Goal: Information Seeking & Learning: Learn about a topic

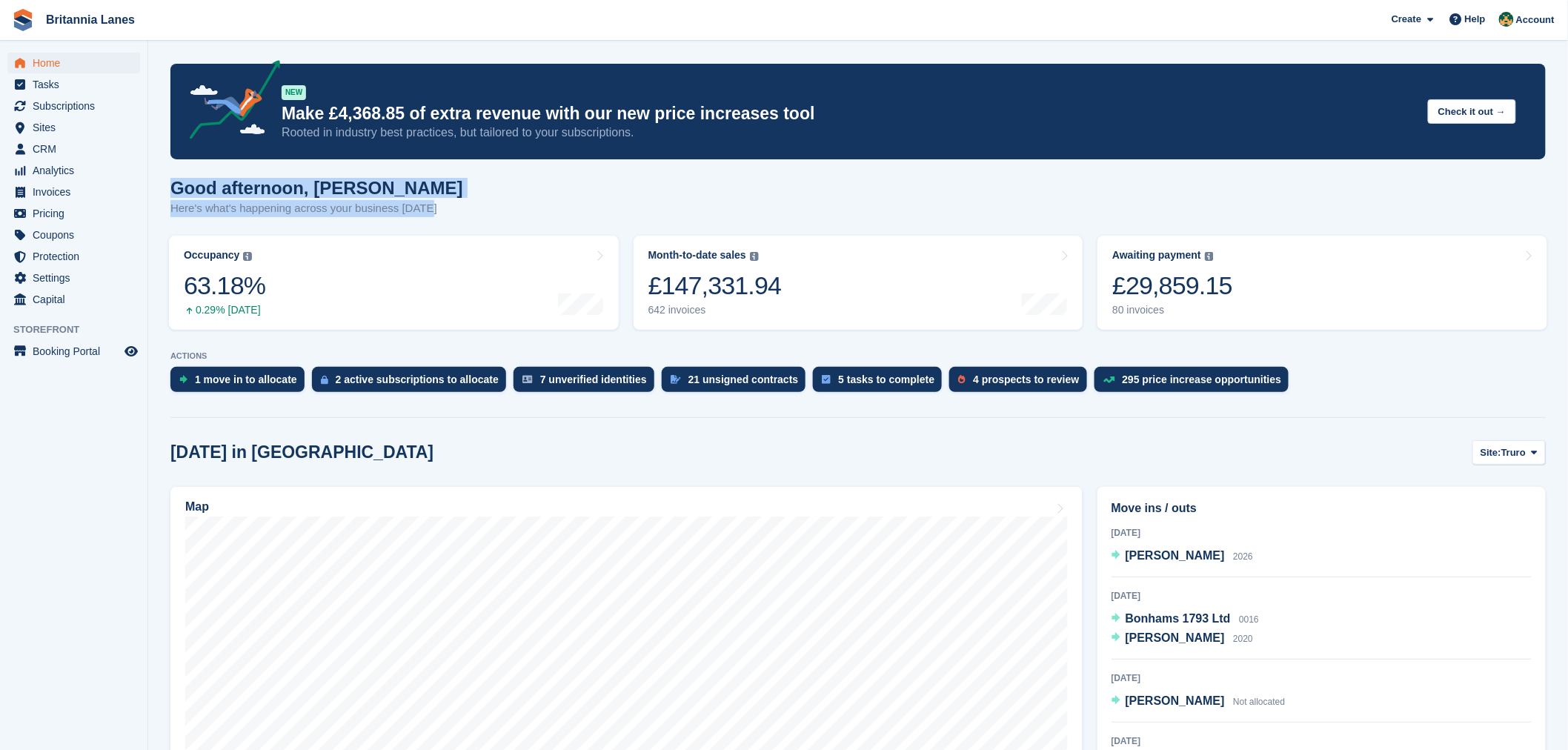
drag, startPoint x: 427, startPoint y: 208, endPoint x: 166, endPoint y: 188, distance: 261.8
click at [396, 193] on h1 "Good afternoon, Nathan" at bounding box center [317, 188] width 292 height 20
drag, startPoint x: 428, startPoint y: 212, endPoint x: 156, endPoint y: 178, distance: 274.1
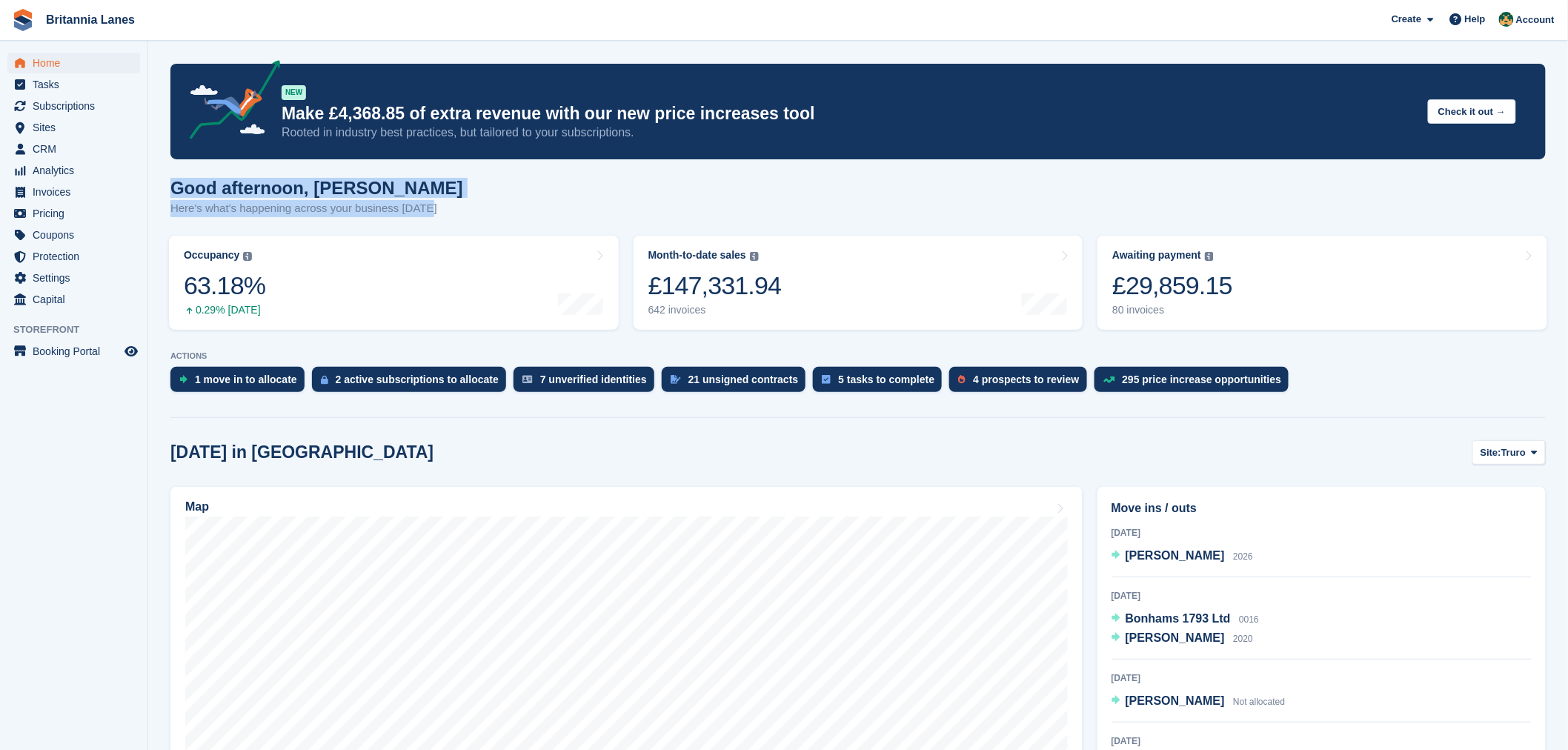
click at [416, 184] on h1 "Good afternoon, Nathan" at bounding box center [317, 188] width 292 height 20
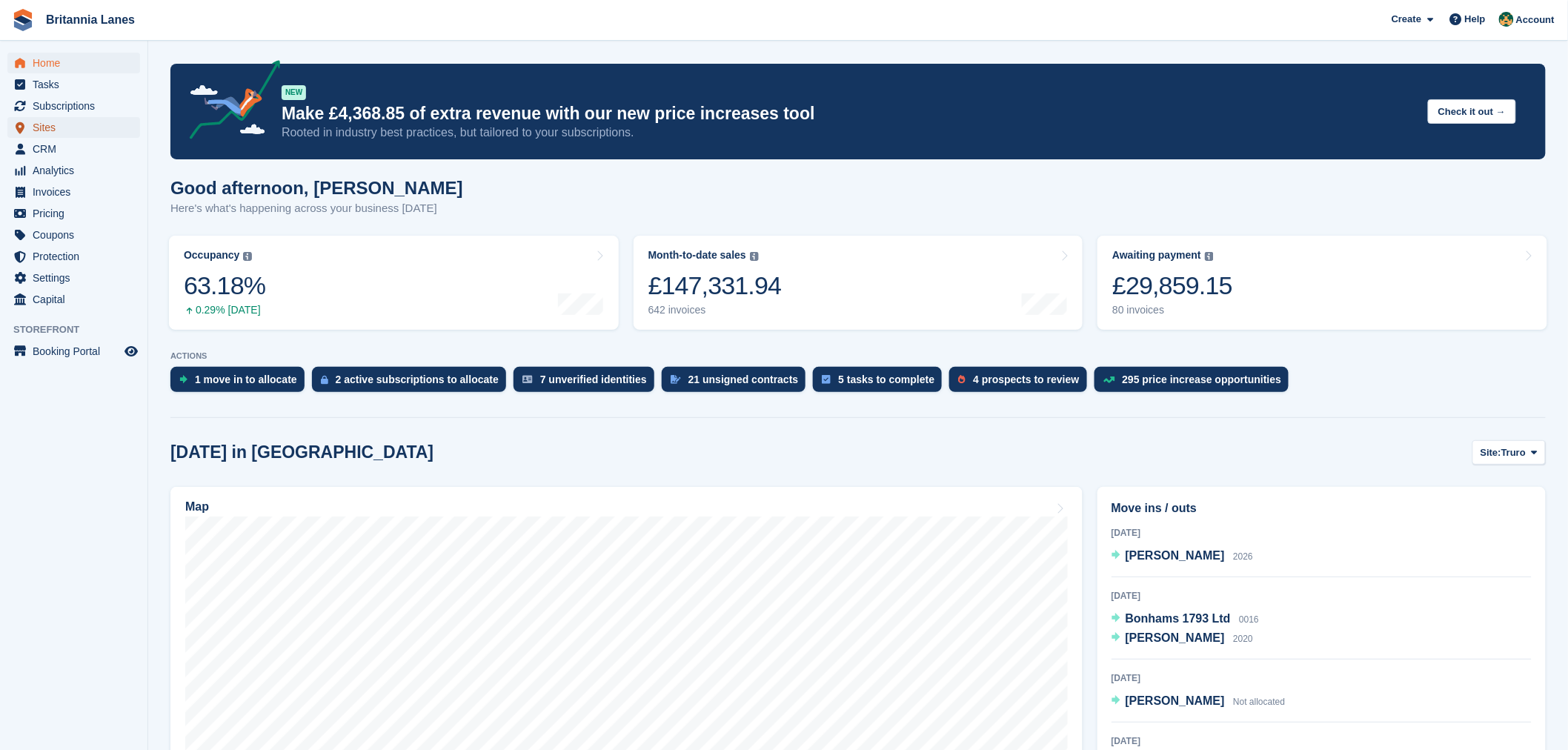
click at [70, 123] on span "Sites" at bounding box center [76, 127] width 89 height 20
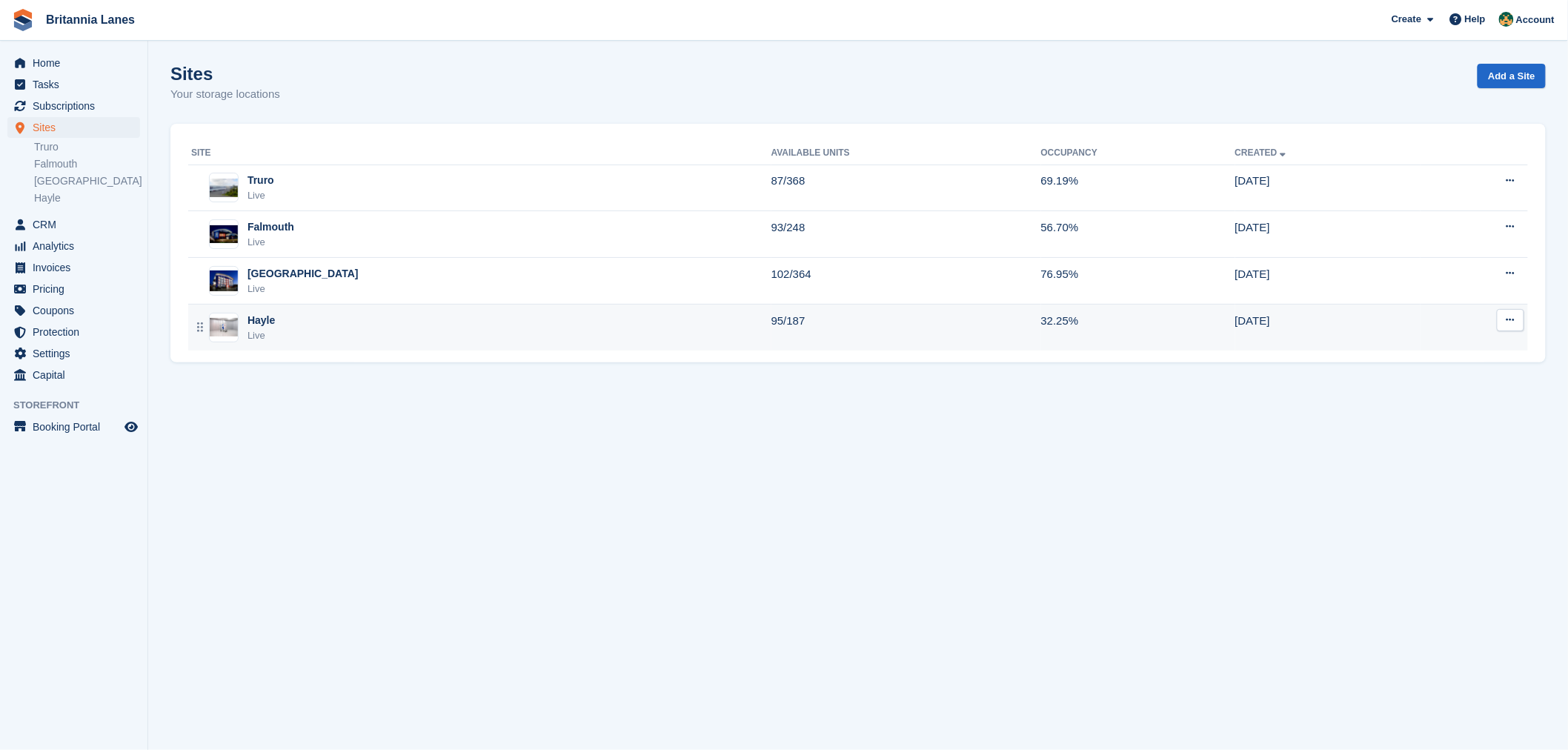
click at [318, 315] on div "Hayle Live" at bounding box center [480, 327] width 580 height 30
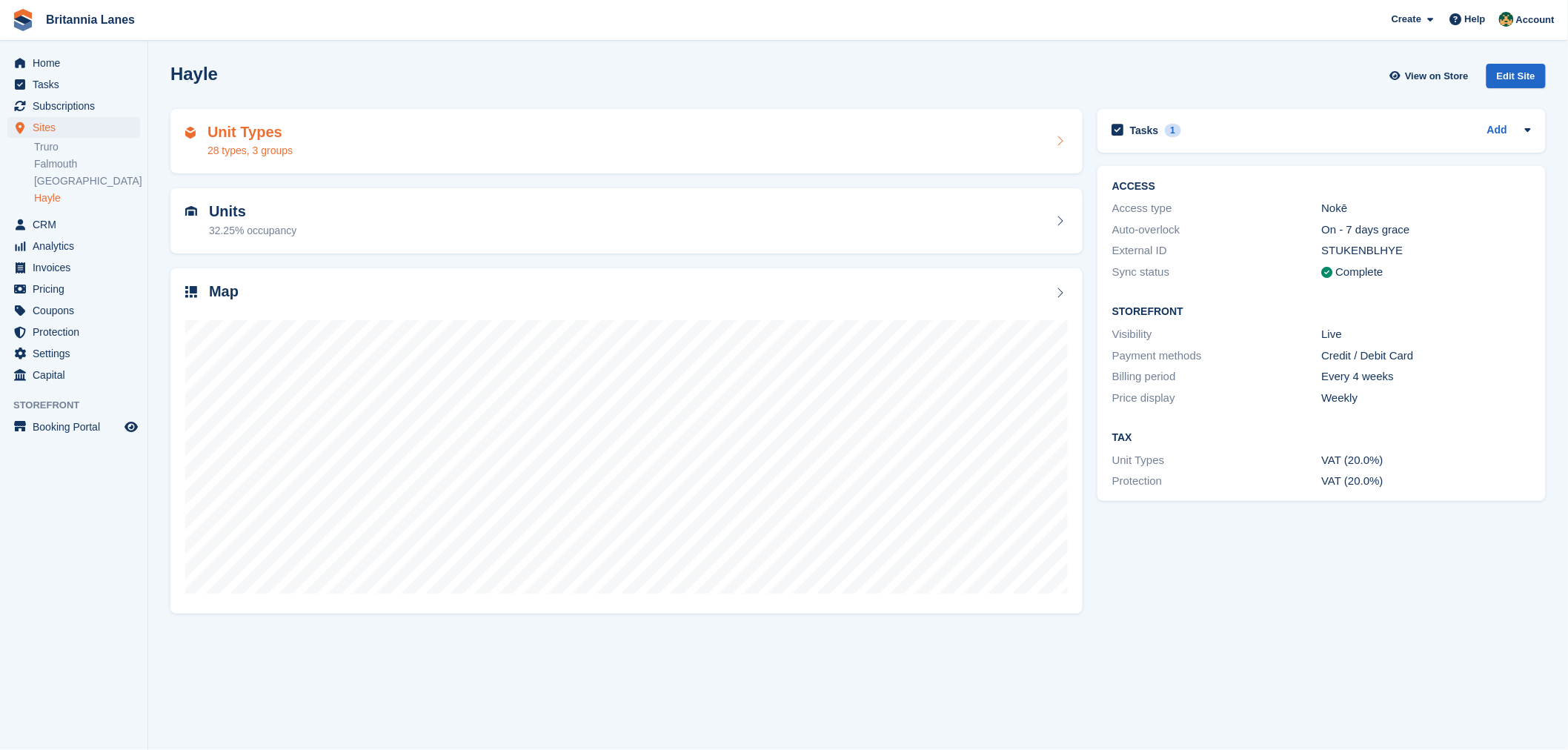
click at [287, 131] on h2 "Unit Types" at bounding box center [249, 131] width 85 height 17
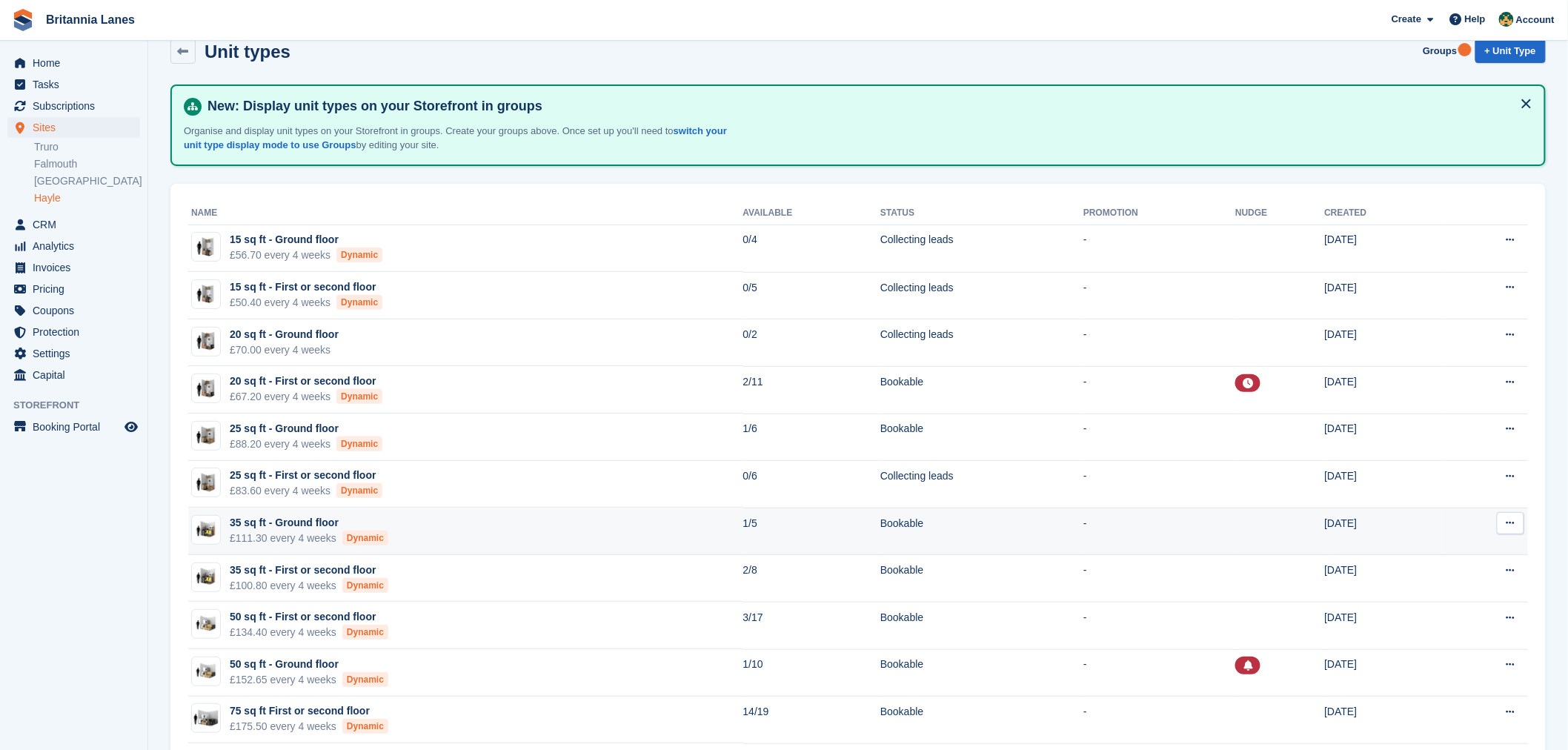
scroll to position [76, 0]
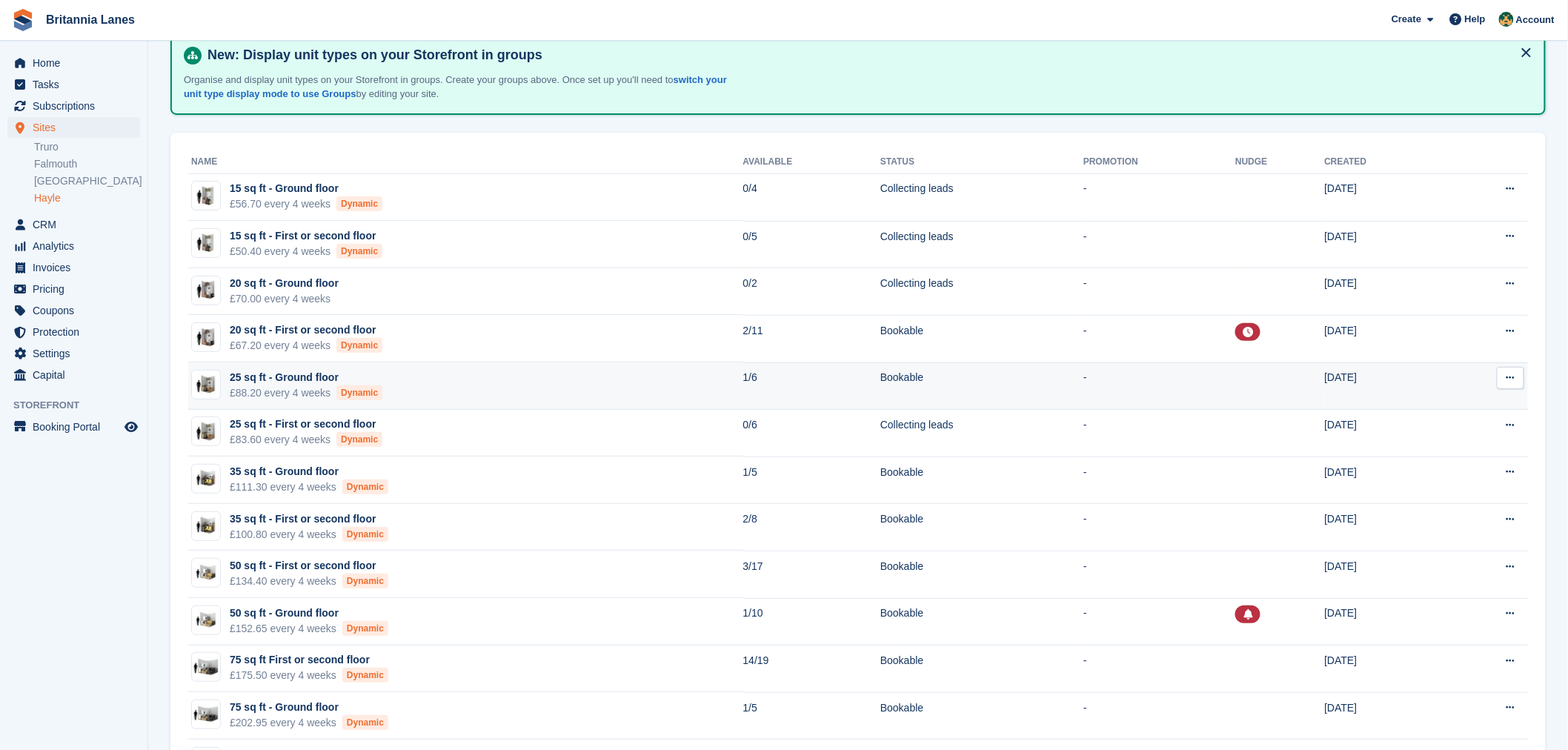
click at [416, 382] on td "25 sq ft - Ground floor £88.20 every 4 weeks Dynamic" at bounding box center [466, 386] width 555 height 48
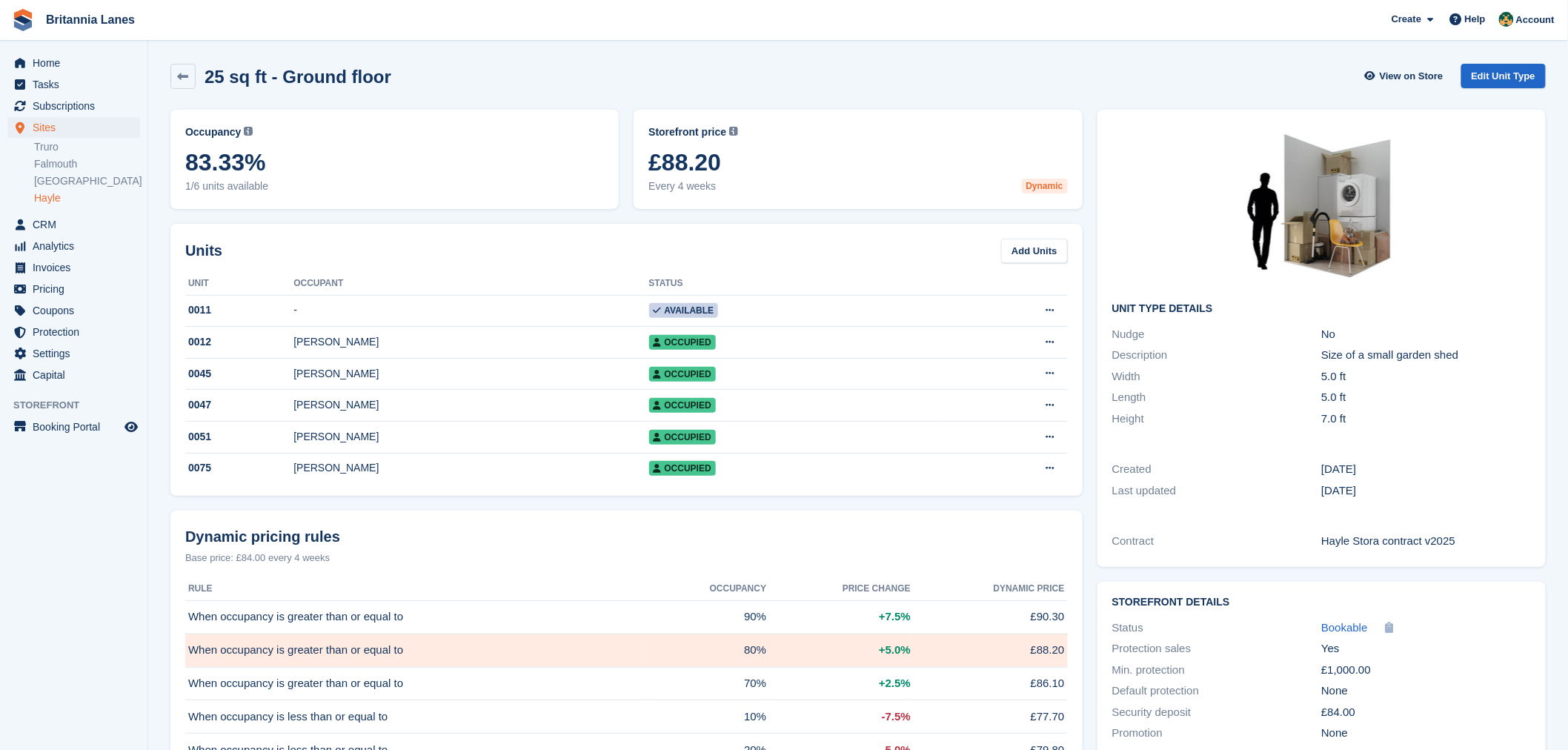
click at [891, 90] on div "25 sq ft - Ground floor View on Store Edit Unit Type" at bounding box center [858, 79] width 1391 height 46
click at [391, 91] on div "25 sq ft - Ground floor View on Store Edit Unit Type" at bounding box center [858, 79] width 1391 height 46
click at [194, 82] on link at bounding box center [183, 76] width 25 height 25
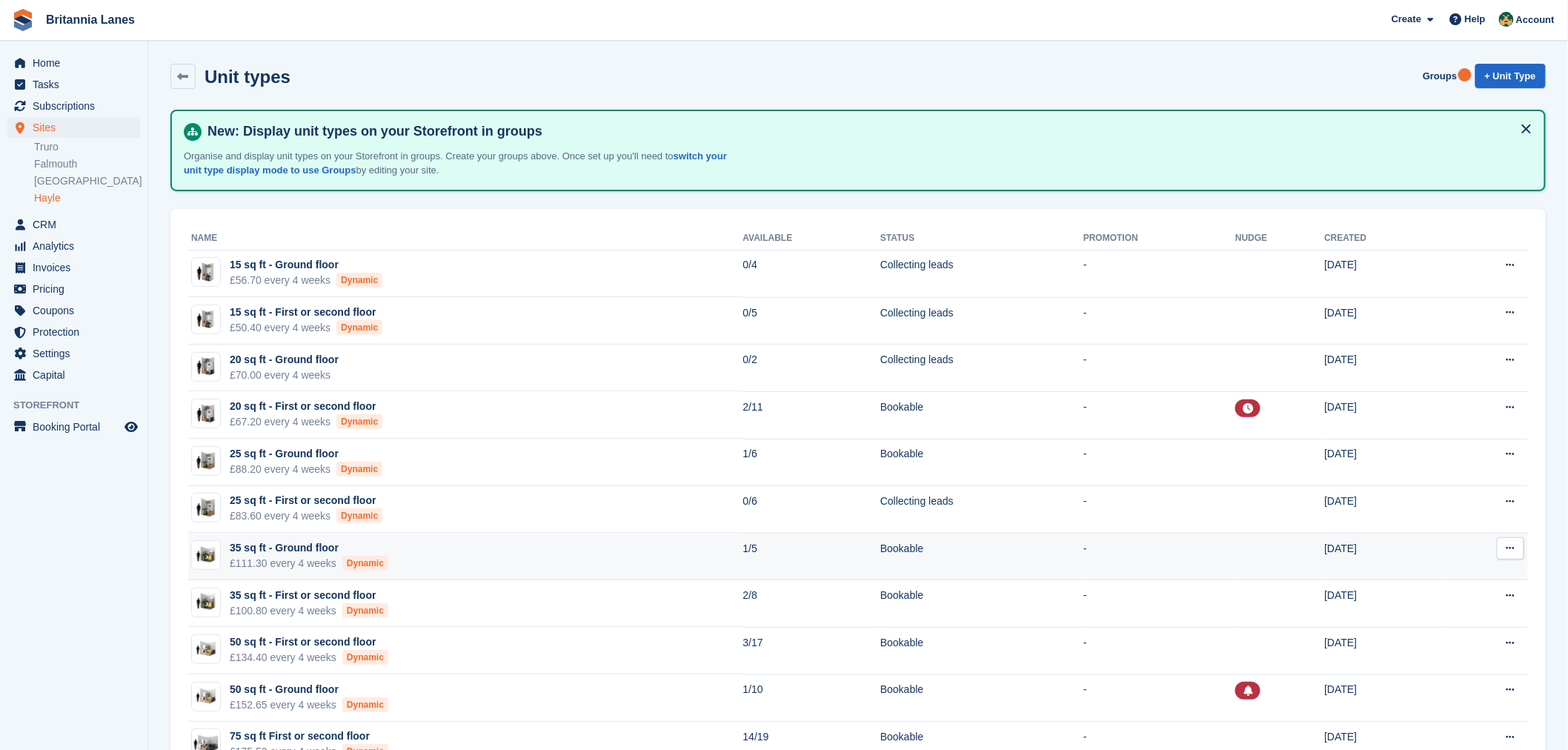
click at [413, 549] on td "35 sq ft - Ground floor £111.30 every 4 weeks Dynamic" at bounding box center [466, 556] width 555 height 48
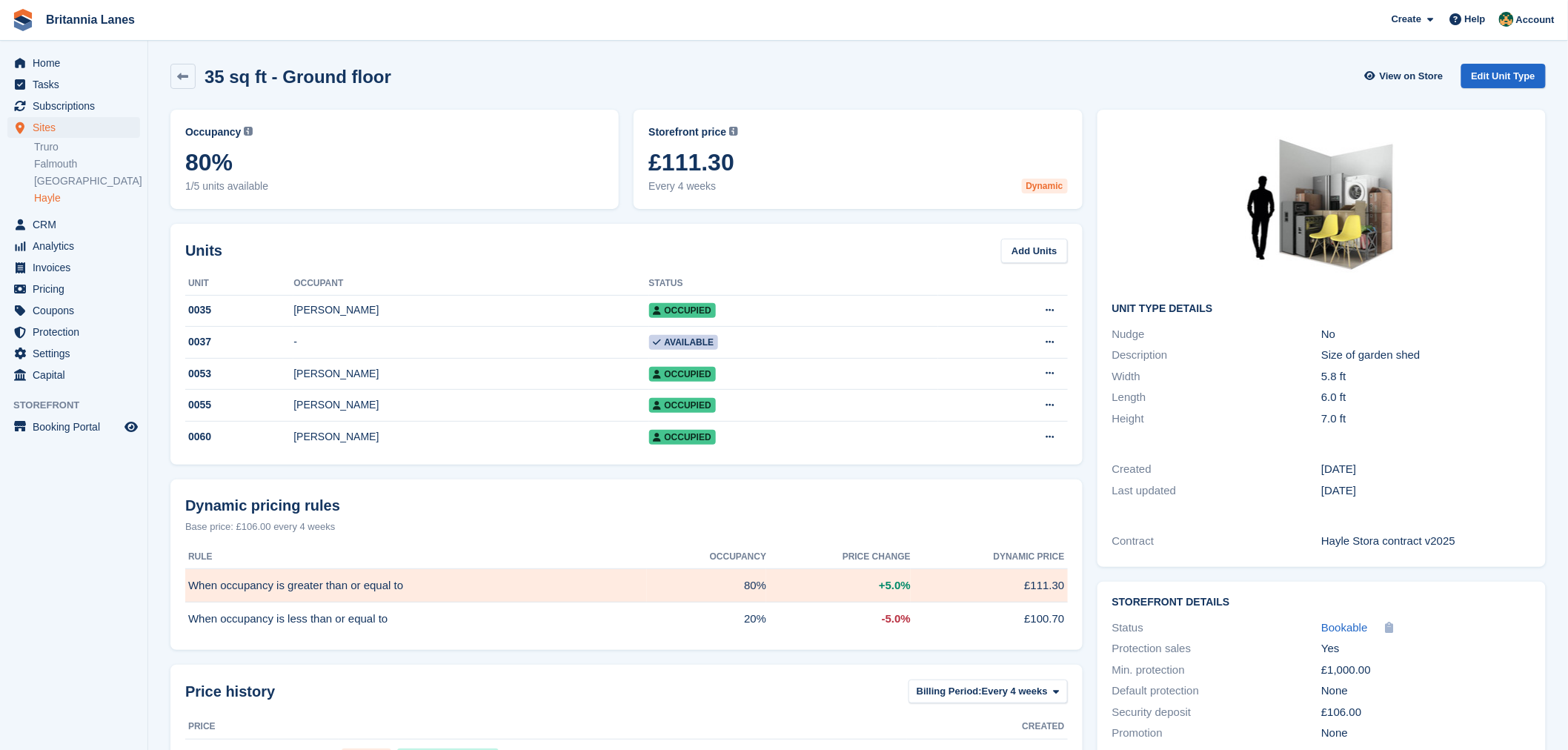
click at [389, 82] on div "35 sq ft - Ground floor View on Store Edit Unit Type" at bounding box center [859, 76] width 1376 height 25
drag, startPoint x: 389, startPoint y: 85, endPoint x: 205, endPoint y: 70, distance: 184.6
click at [205, 70] on div "35 sq ft - Ground floor View on Store Edit Unit Type" at bounding box center [859, 76] width 1376 height 25
click at [422, 92] on div "35 sq ft - Ground floor View on Store Edit Unit Type" at bounding box center [858, 79] width 1391 height 46
click at [376, 70] on h2 "35 sq ft - Ground floor" at bounding box center [298, 76] width 187 height 20
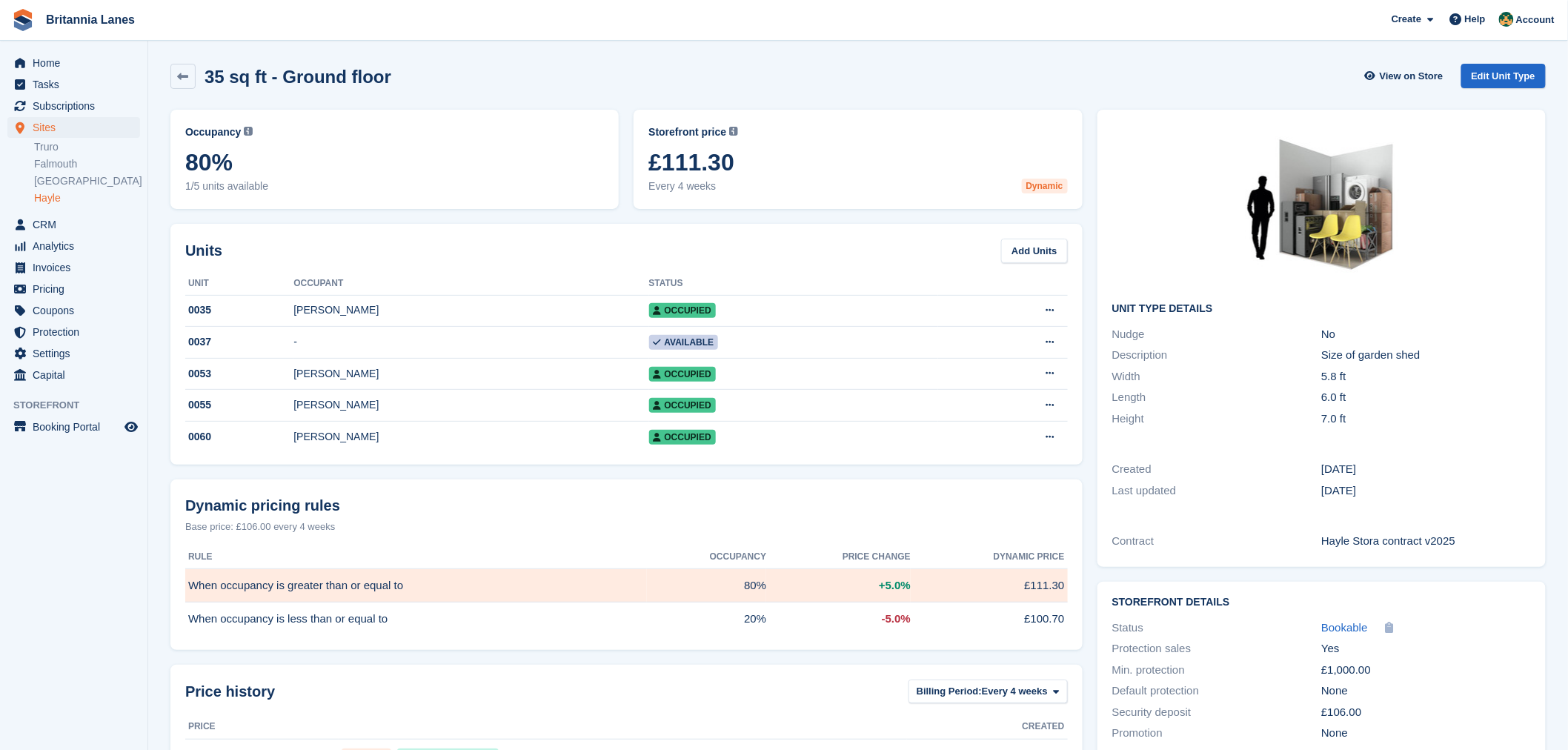
click at [440, 86] on div "35 sq ft - Ground floor View on Store Edit Unit Type" at bounding box center [859, 76] width 1376 height 25
click at [379, 88] on div "35 sq ft - Ground floor" at bounding box center [281, 76] width 221 height 25
drag, startPoint x: 392, startPoint y: 79, endPoint x: 209, endPoint y: 83, distance: 183.0
click at [209, 83] on div "35 sq ft - Ground floor View on Store Edit Unit Type" at bounding box center [859, 76] width 1376 height 25
click at [410, 77] on div "35 sq ft - Ground floor View on Store Edit Unit Type" at bounding box center [859, 76] width 1376 height 25
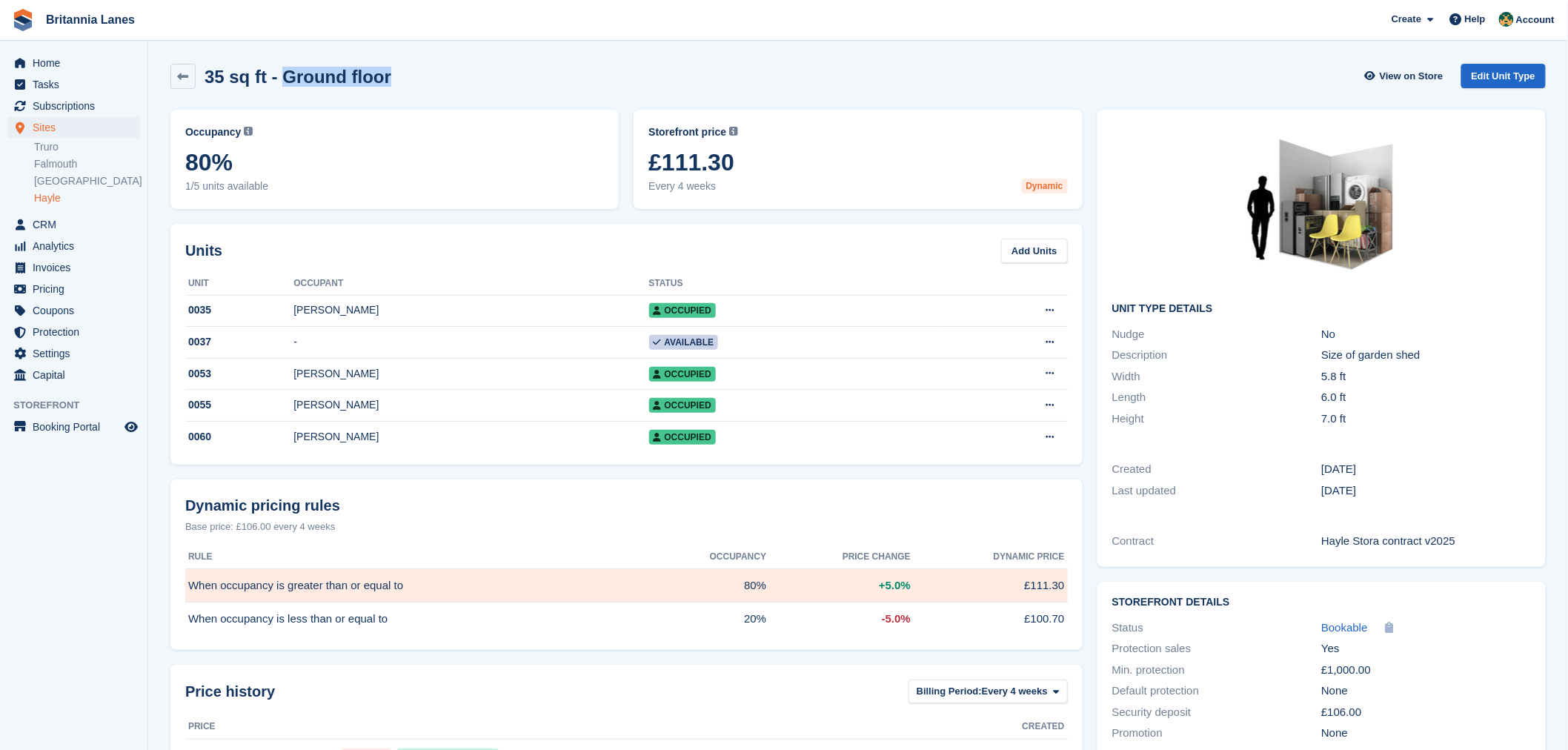
drag, startPoint x: 394, startPoint y: 79, endPoint x: 280, endPoint y: 77, distance: 114.0
click at [280, 77] on div "35 sq ft - Ground floor View on Store Edit Unit Type" at bounding box center [859, 76] width 1376 height 25
click at [438, 86] on div "35 sq ft - Ground floor View on Store Edit Unit Type" at bounding box center [859, 76] width 1376 height 25
click at [380, 83] on h2 "35 sq ft - Ground floor" at bounding box center [298, 76] width 187 height 20
click at [391, 80] on div "35 sq ft - Ground floor View on Store Edit Unit Type" at bounding box center [859, 76] width 1376 height 25
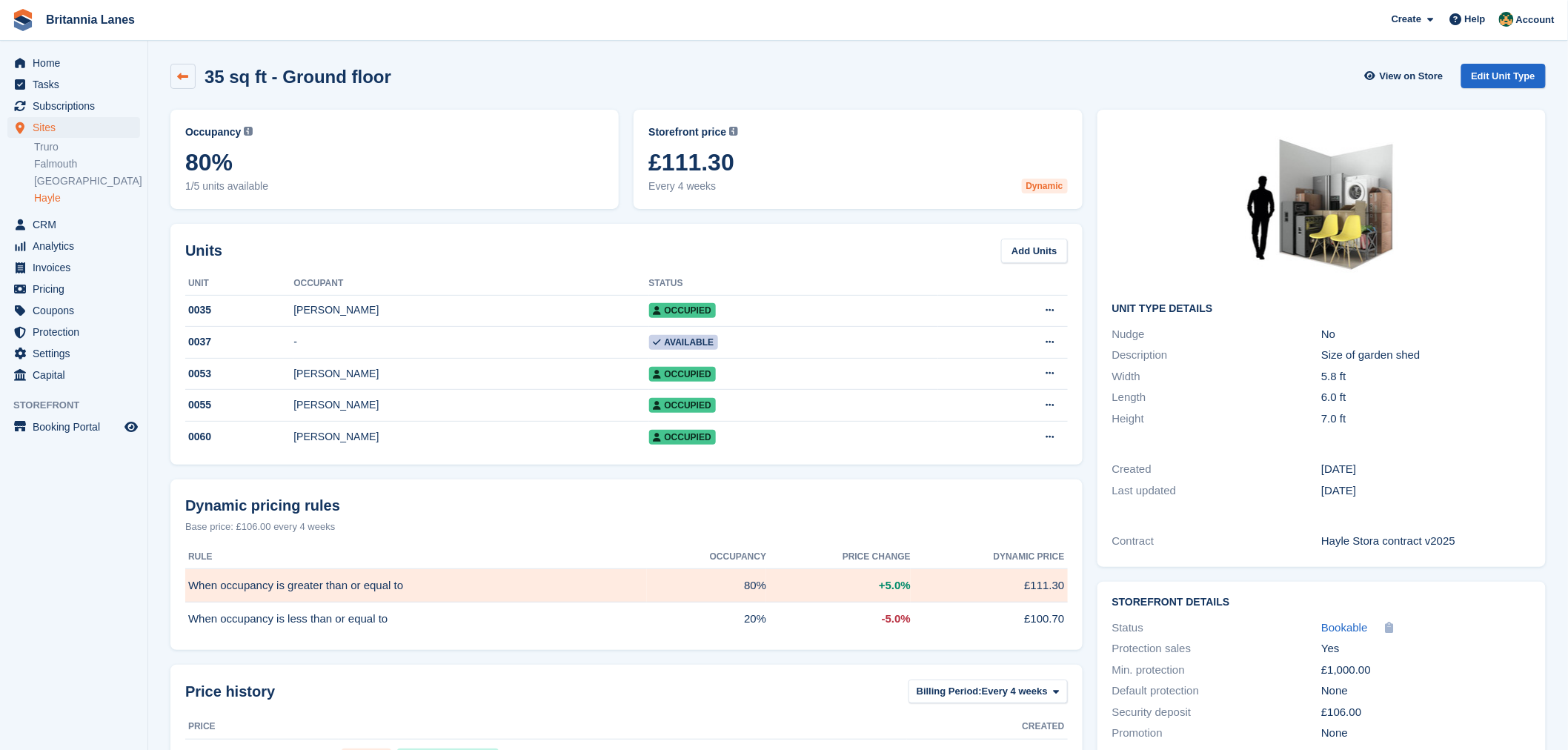
click at [181, 83] on link at bounding box center [183, 76] width 25 height 25
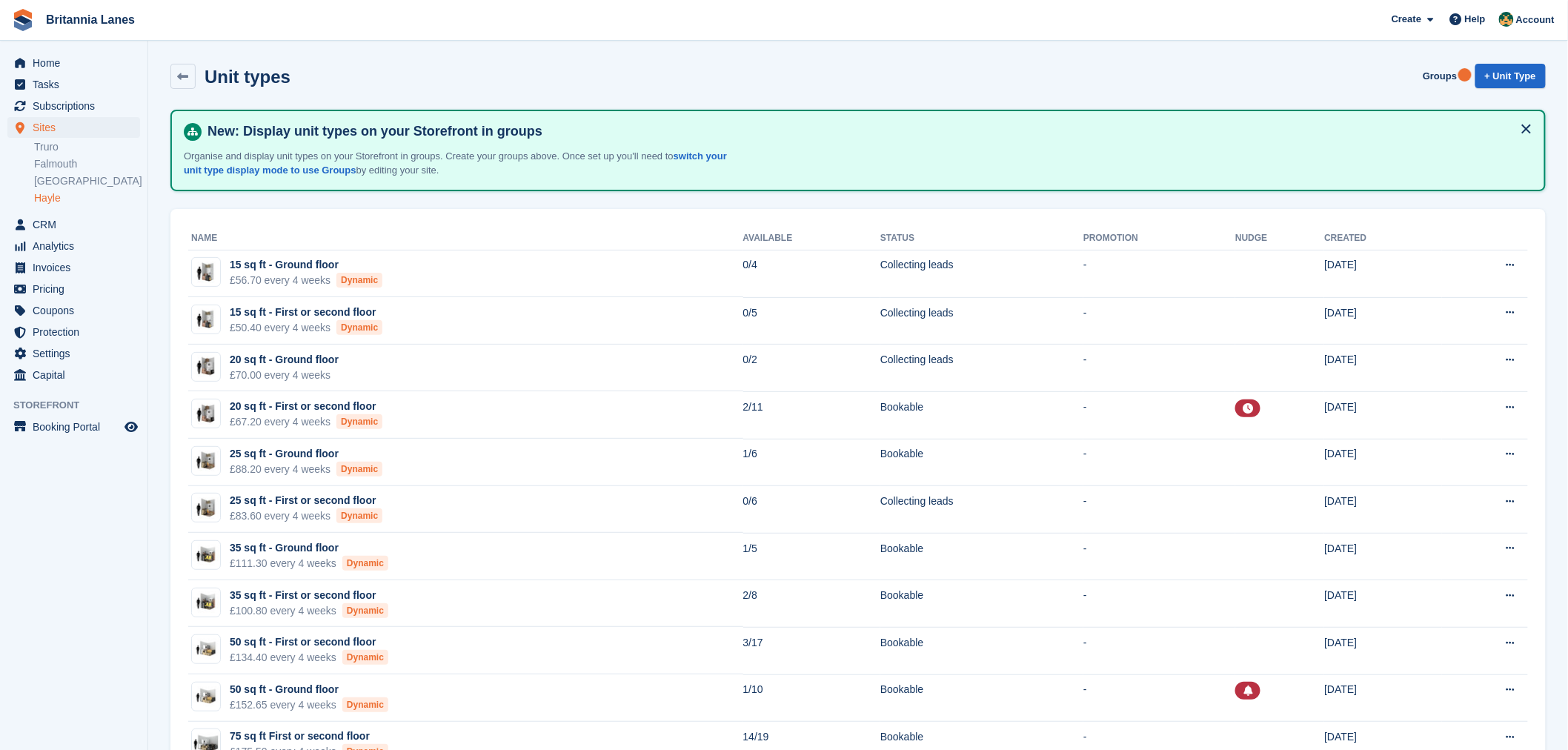
click at [389, 227] on th "Name" at bounding box center [466, 239] width 555 height 23
drag, startPoint x: 287, startPoint y: 79, endPoint x: 203, endPoint y: 73, distance: 84.2
click at [203, 73] on div "Unit types" at bounding box center [243, 76] width 95 height 20
click at [297, 87] on div "Unit types Groups + Unit Type" at bounding box center [859, 76] width 1376 height 25
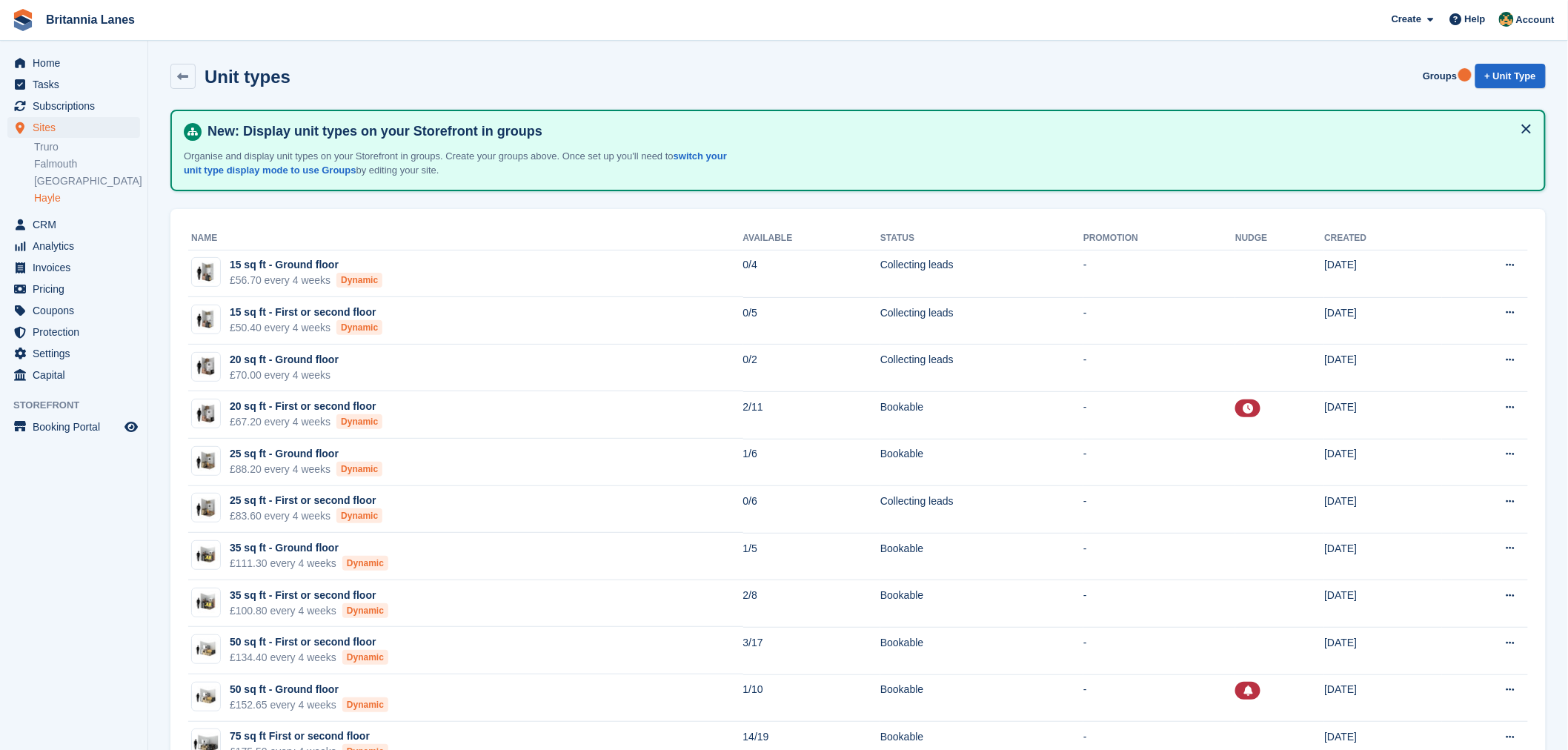
drag, startPoint x: 287, startPoint y: 82, endPoint x: 203, endPoint y: 80, distance: 84.0
click at [203, 80] on div "Unit types Groups + Unit Type" at bounding box center [859, 76] width 1376 height 25
click at [287, 93] on div "Unit types Groups + Unit Type" at bounding box center [858, 79] width 1391 height 46
click at [301, 93] on div "Unit types Groups + Unit Type" at bounding box center [858, 79] width 1391 height 46
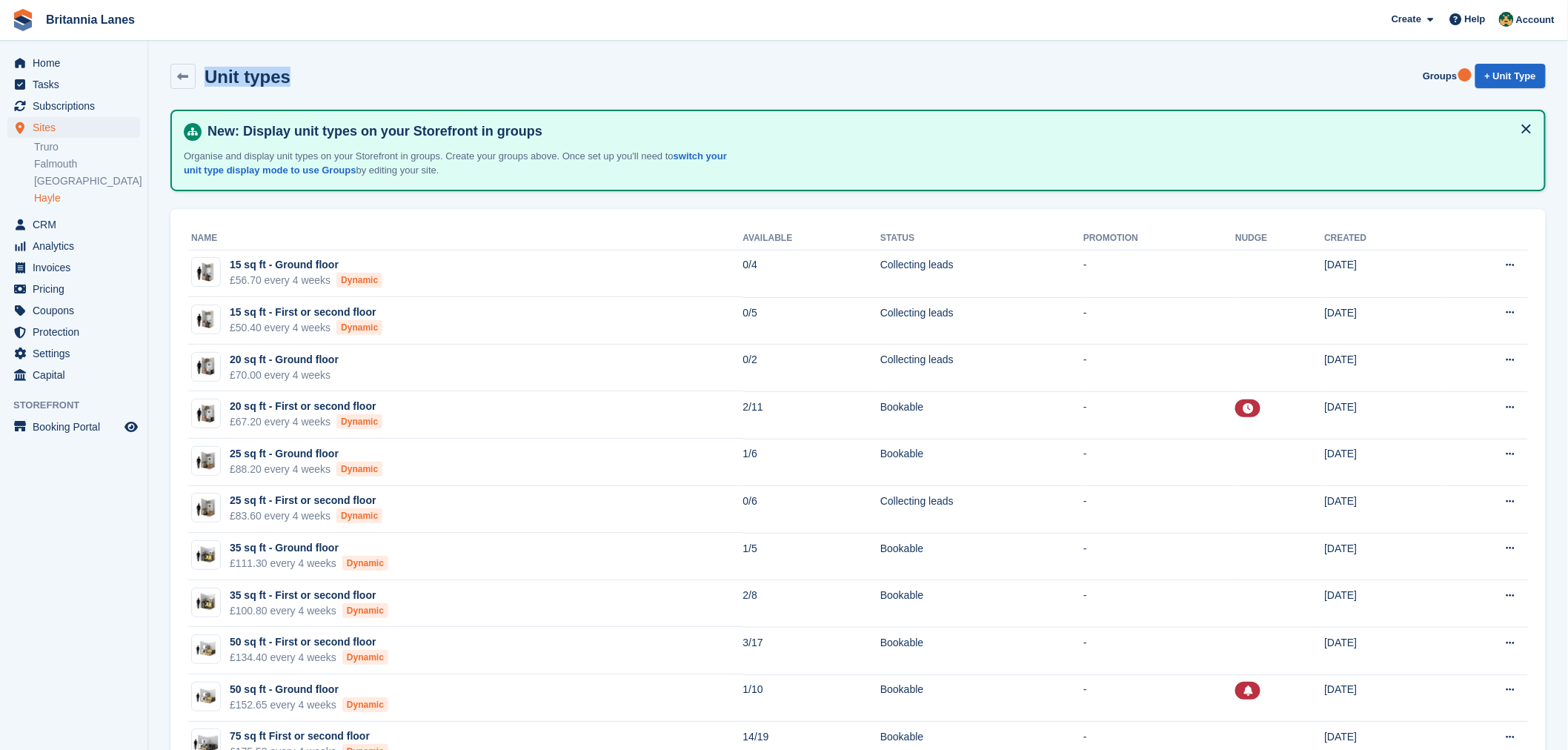
drag, startPoint x: 295, startPoint y: 80, endPoint x: 206, endPoint y: 82, distance: 89.0
click at [206, 82] on div "Unit types Groups + Unit Type" at bounding box center [859, 76] width 1376 height 25
click at [299, 83] on div "Unit types Groups + Unit Type" at bounding box center [859, 76] width 1376 height 25
drag, startPoint x: 280, startPoint y: 77, endPoint x: 210, endPoint y: 79, distance: 70.0
click at [210, 79] on h2 "Unit types" at bounding box center [248, 76] width 86 height 20
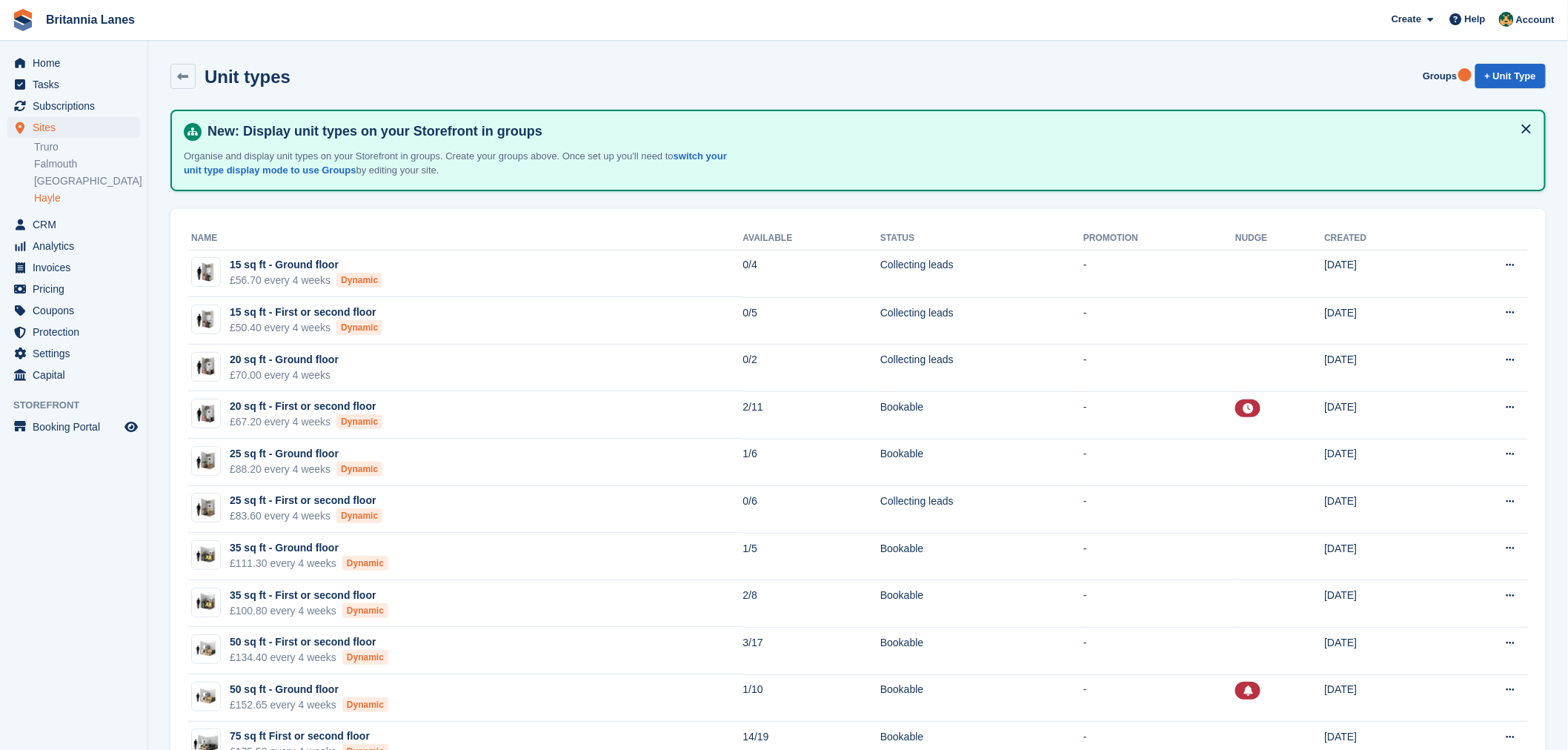
click at [294, 84] on div "Unit types Groups + Unit Type" at bounding box center [859, 76] width 1376 height 25
drag, startPoint x: 264, startPoint y: 82, endPoint x: 205, endPoint y: 77, distance: 59.2
click at [205, 77] on h2 "Unit types" at bounding box center [248, 76] width 86 height 20
click at [326, 83] on div "Unit types Groups + Unit Type" at bounding box center [859, 76] width 1376 height 25
drag, startPoint x: 287, startPoint y: 82, endPoint x: 209, endPoint y: 79, distance: 78.1
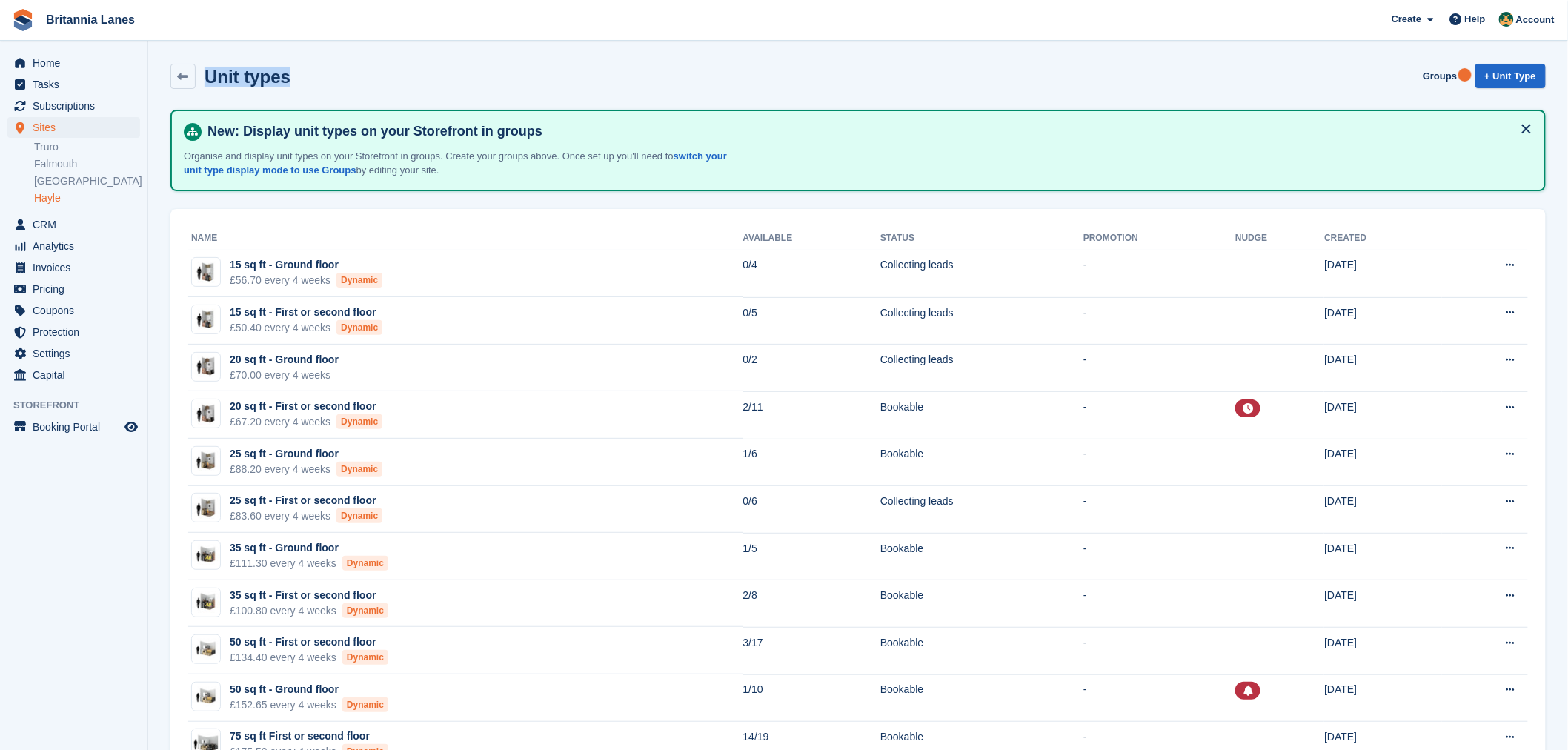
click at [209, 79] on h2 "Unit types" at bounding box center [248, 76] width 86 height 20
click at [287, 89] on div "Unit types Groups + Unit Type" at bounding box center [858, 79] width 1391 height 46
drag, startPoint x: 289, startPoint y: 84, endPoint x: 206, endPoint y: 80, distance: 83.1
click at [206, 80] on div "Unit types Groups + Unit Type" at bounding box center [859, 76] width 1376 height 25
click at [300, 86] on div "Unit types Groups + Unit Type" at bounding box center [859, 76] width 1376 height 25
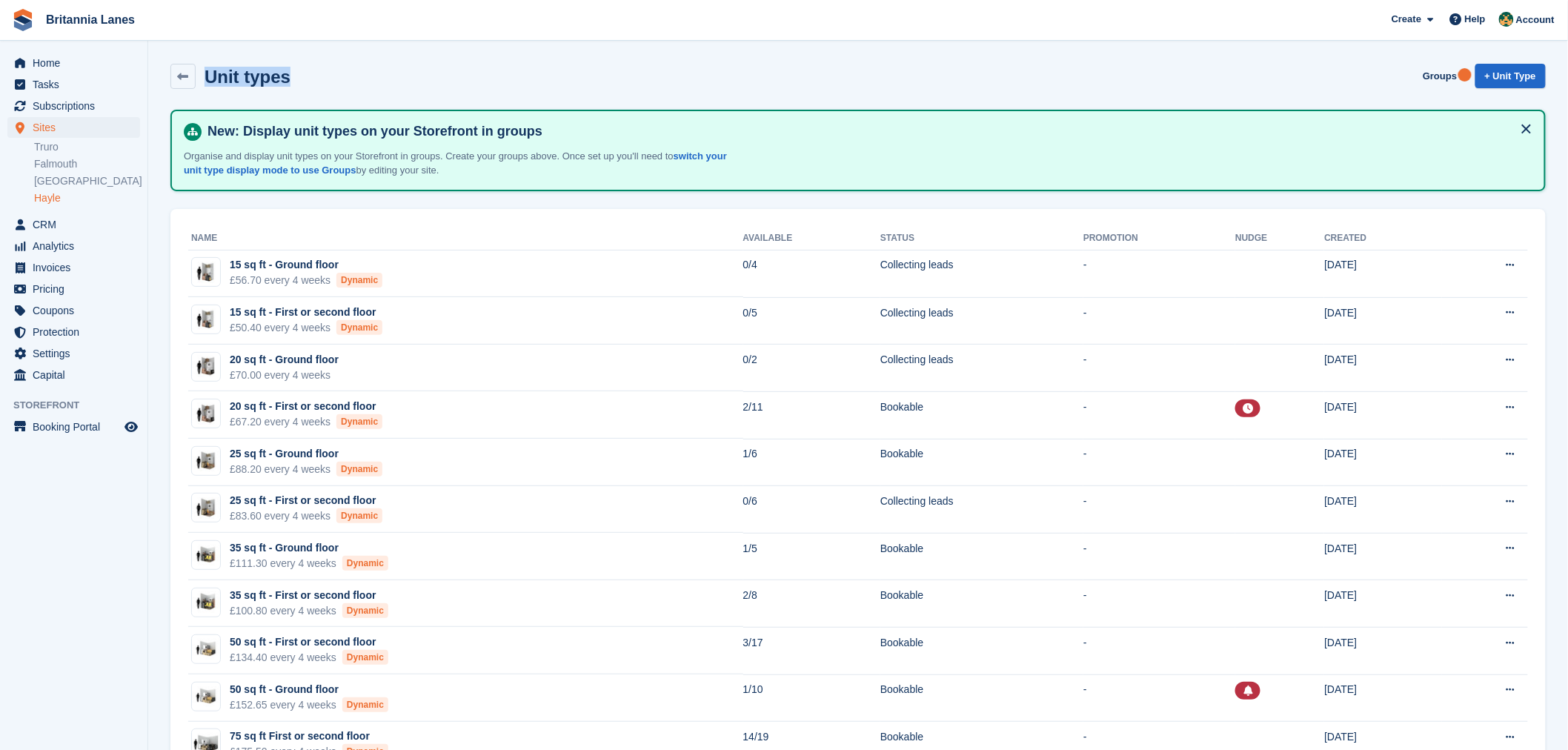
drag, startPoint x: 286, startPoint y: 80, endPoint x: 205, endPoint y: 78, distance: 81.0
click at [205, 78] on h2 "Unit types" at bounding box center [248, 76] width 86 height 20
click at [308, 75] on div "Unit types Groups + Unit Type" at bounding box center [859, 76] width 1376 height 25
drag, startPoint x: 292, startPoint y: 77, endPoint x: 205, endPoint y: 67, distance: 87.6
click at [205, 67] on div "Unit types Groups + Unit Type" at bounding box center [859, 76] width 1376 height 25
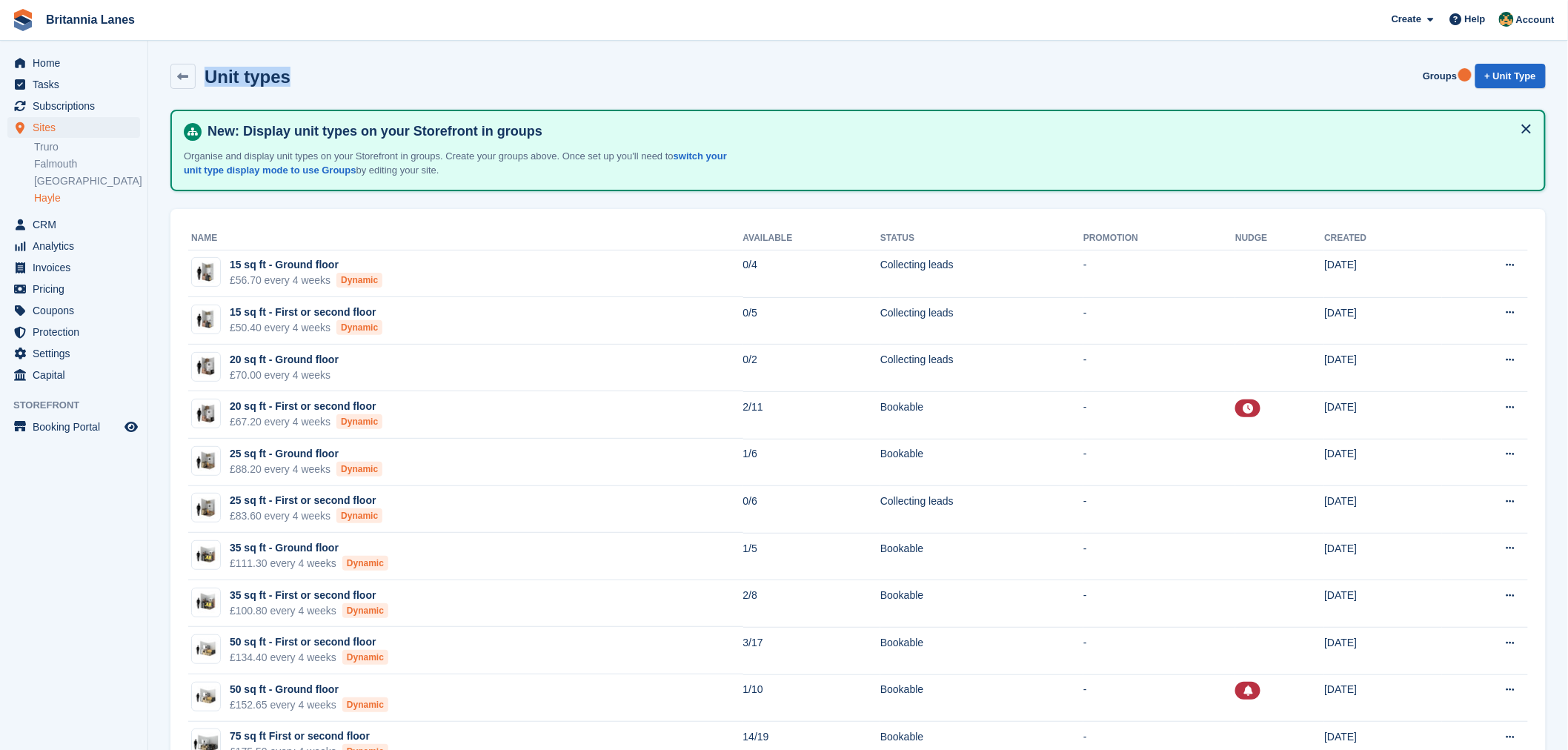
click at [287, 71] on div "Unit types Groups + Unit Type" at bounding box center [859, 76] width 1376 height 25
drag, startPoint x: 441, startPoint y: 174, endPoint x: 174, endPoint y: 156, distance: 267.6
click at [174, 156] on div "New: Display unit types on your Storefront in groups Organise and display unit …" at bounding box center [859, 151] width 1376 height 82
click at [304, 79] on div "Unit types Groups + Unit Type" at bounding box center [859, 76] width 1376 height 25
drag, startPoint x: 287, startPoint y: 83, endPoint x: 208, endPoint y: 82, distance: 79.0
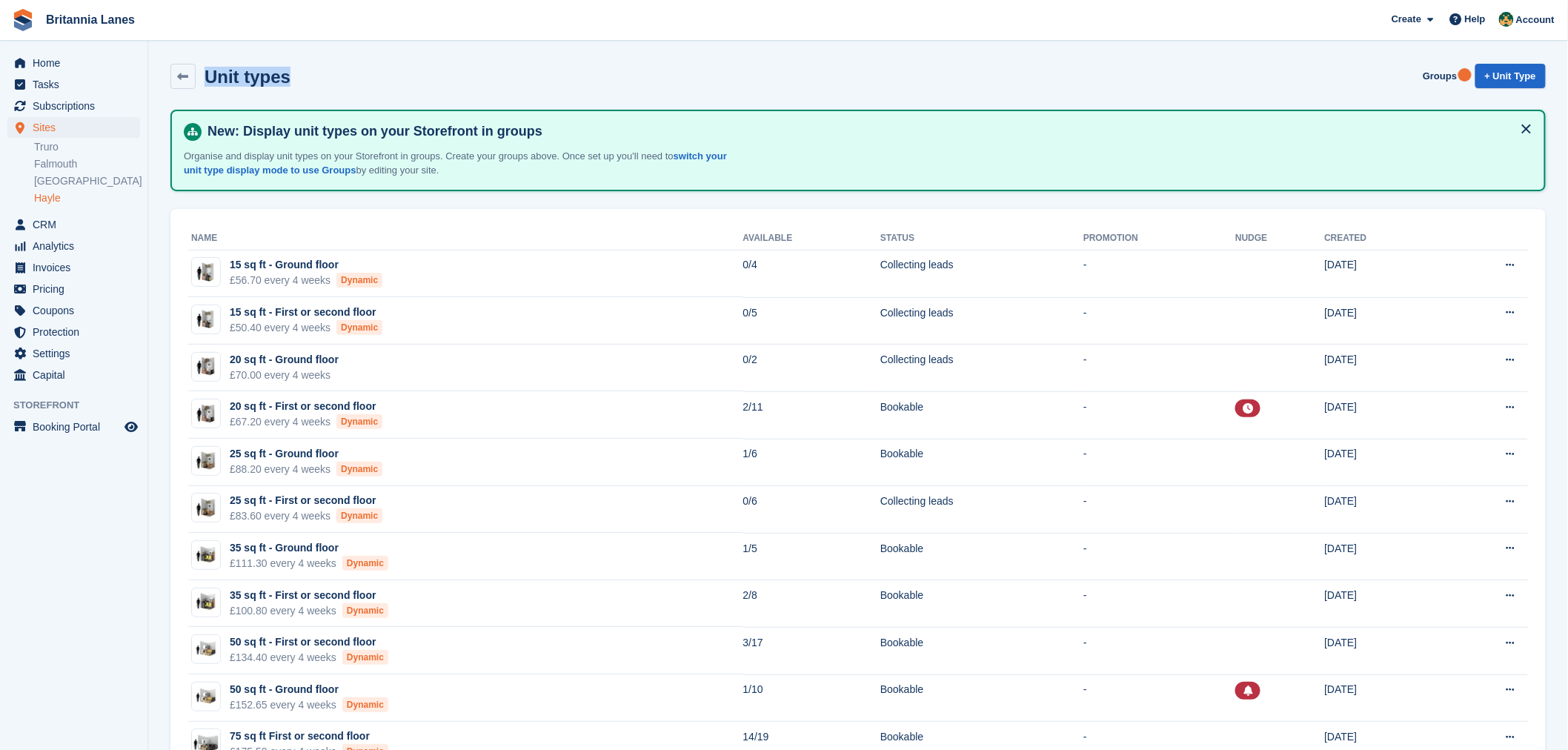
click at [208, 82] on div "Unit types Groups + Unit Type" at bounding box center [859, 76] width 1376 height 25
click at [283, 92] on div "Unit types Groups + Unit Type" at bounding box center [858, 79] width 1391 height 46
click at [316, 98] on div "Unit types Groups + Unit Type" at bounding box center [858, 79] width 1391 height 46
drag, startPoint x: 292, startPoint y: 80, endPoint x: 206, endPoint y: 77, distance: 86.1
click at [206, 77] on div "Unit types Groups + Unit Type" at bounding box center [859, 76] width 1376 height 25
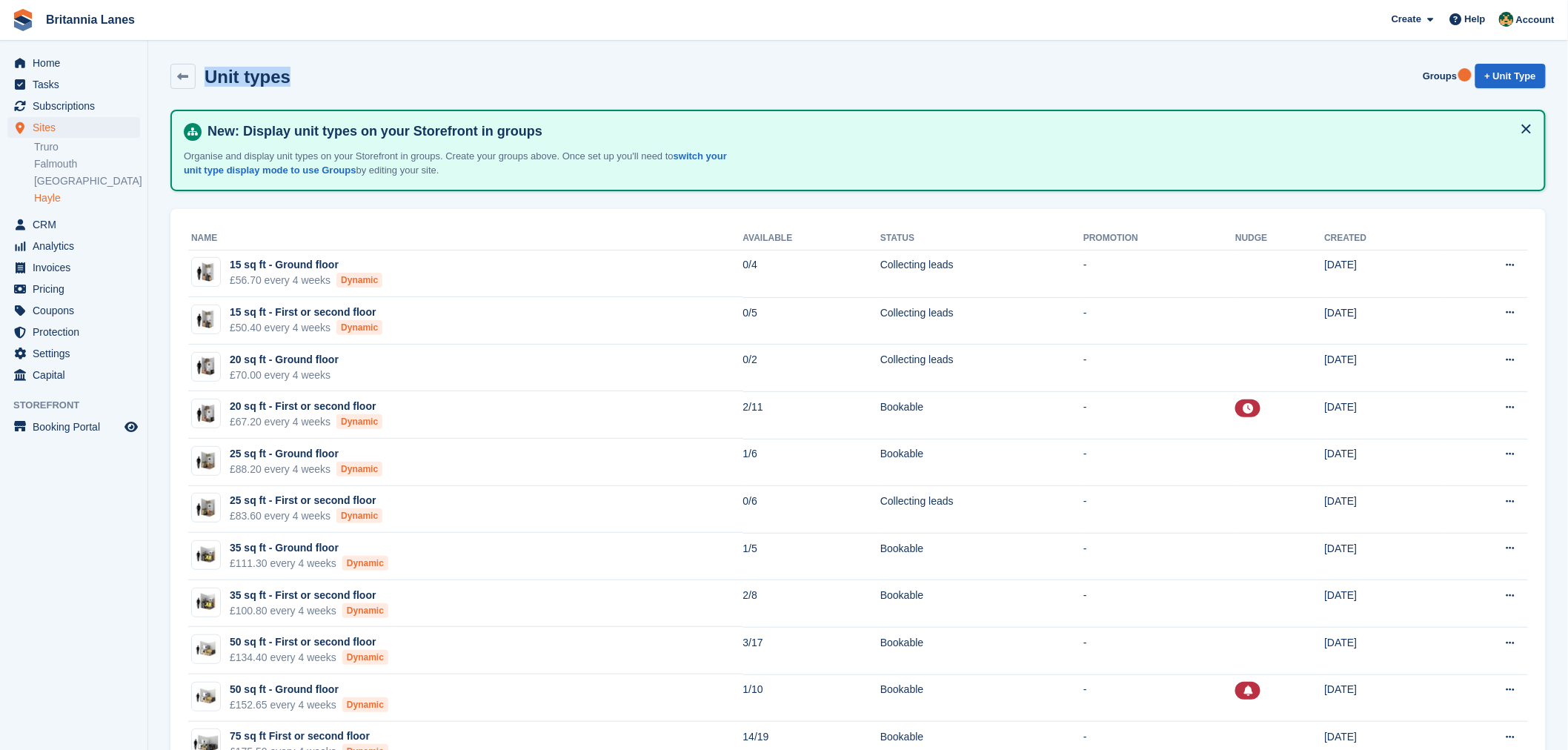
click at [320, 87] on div "Unit types Groups + Unit Type" at bounding box center [859, 76] width 1376 height 25
click at [441, 171] on p "Organise and display unit types on your Storefront in groups. Create your group…" at bounding box center [462, 164] width 555 height 29
click at [365, 227] on th "Name" at bounding box center [466, 239] width 555 height 23
drag, startPoint x: 289, startPoint y: 76, endPoint x: 209, endPoint y: 82, distance: 80.2
click at [209, 82] on div "Unit types Groups + Unit Type" at bounding box center [859, 76] width 1376 height 25
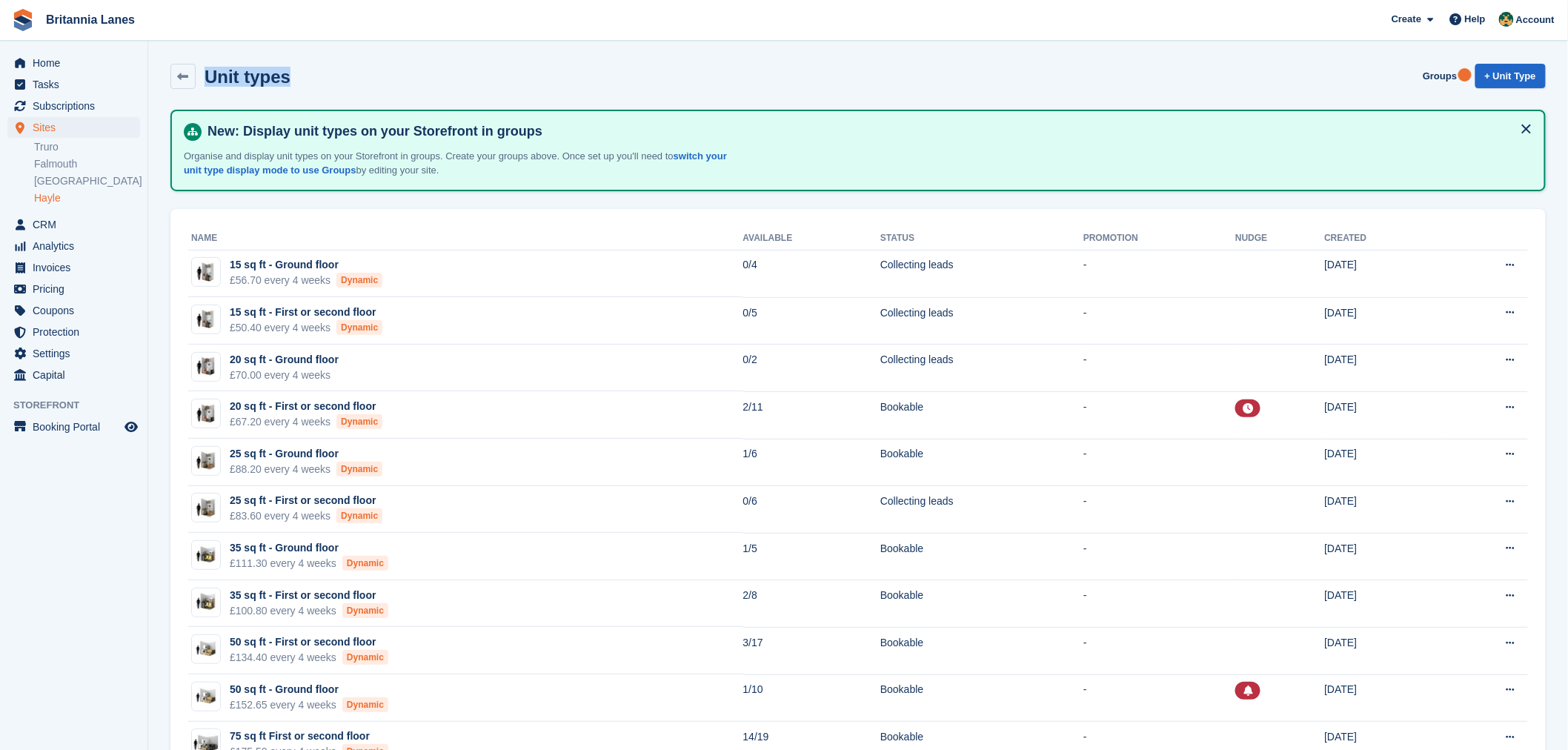
click at [329, 97] on div "Unit types Groups + Unit Type" at bounding box center [858, 79] width 1391 height 46
click at [305, 92] on div "Unit types Groups + Unit Type" at bounding box center [858, 79] width 1391 height 46
drag, startPoint x: 289, startPoint y: 78, endPoint x: 209, endPoint y: 70, distance: 80.4
click at [209, 70] on div "Unit types Groups + Unit Type" at bounding box center [859, 76] width 1376 height 25
click at [386, 92] on div "Unit types Groups + Unit Type" at bounding box center [858, 79] width 1391 height 46
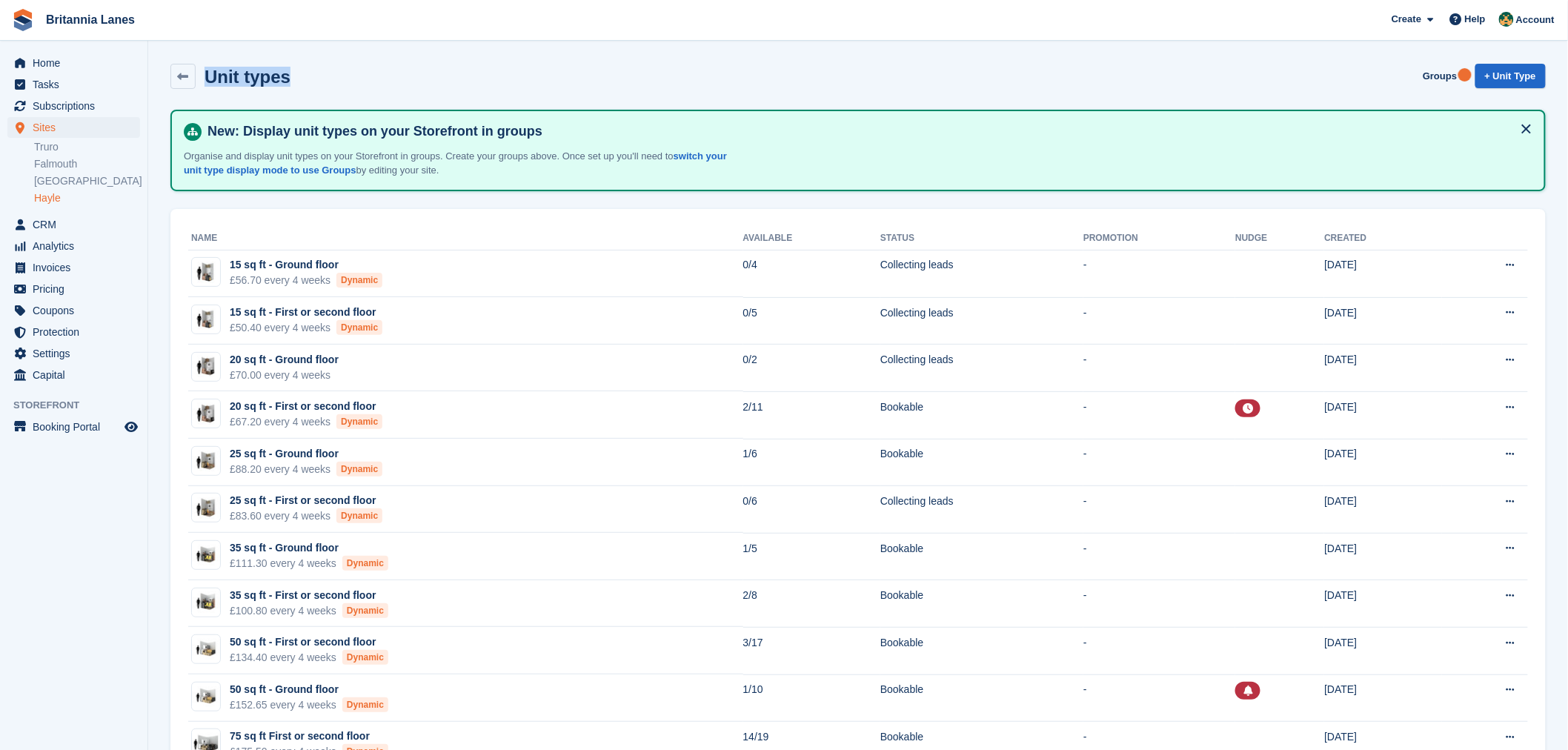
drag, startPoint x: 285, startPoint y: 83, endPoint x: 200, endPoint y: 69, distance: 86.1
click at [200, 69] on div "Unit types" at bounding box center [243, 76] width 95 height 20
click at [321, 76] on div "Unit types Groups + Unit Type" at bounding box center [859, 76] width 1376 height 25
click at [279, 86] on h2 "Unit types" at bounding box center [248, 76] width 86 height 20
drag, startPoint x: 287, startPoint y: 79, endPoint x: 203, endPoint y: 74, distance: 84.1
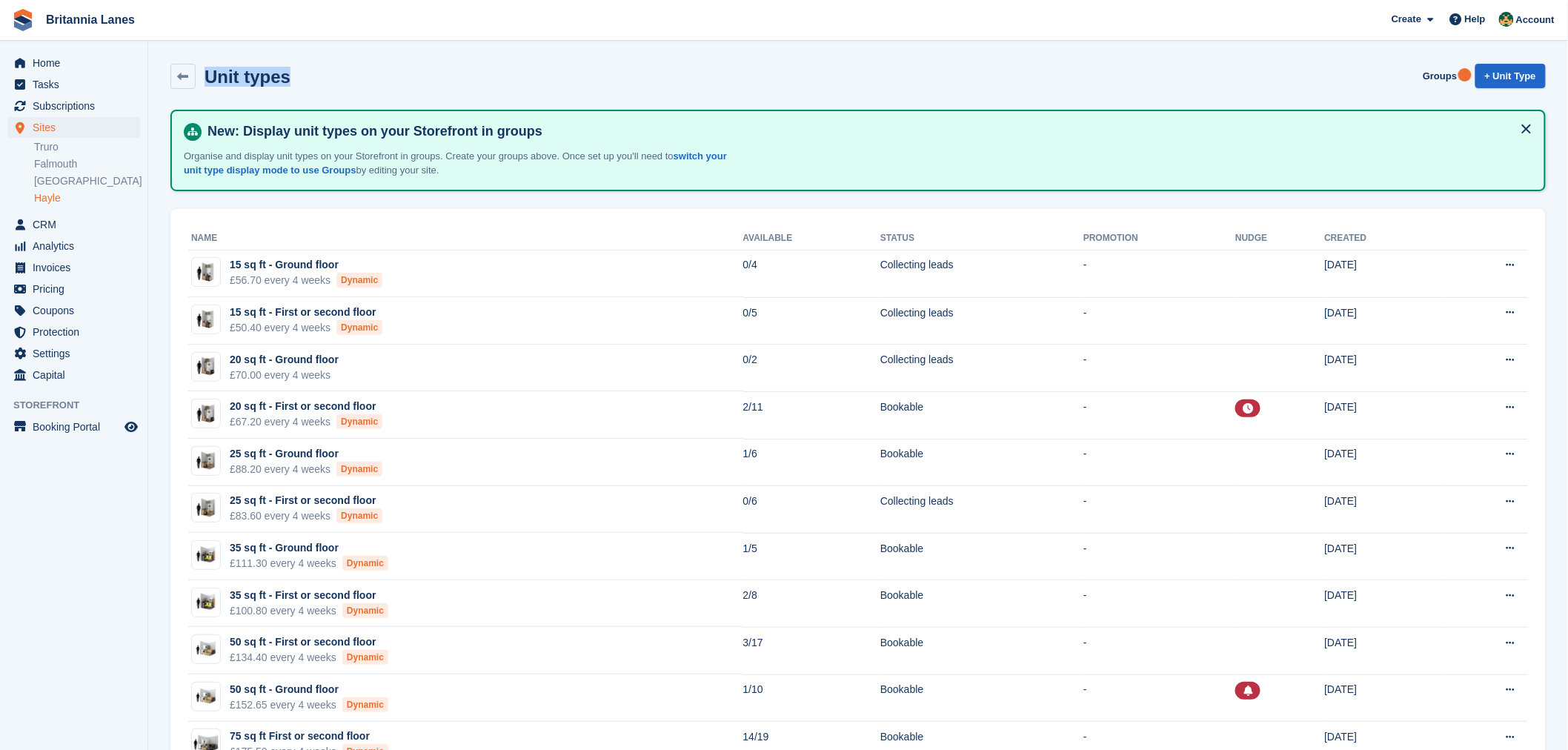
click at [203, 74] on div "Unit types Groups + Unit Type" at bounding box center [859, 76] width 1376 height 25
click at [317, 77] on div "Unit types Groups + Unit Type" at bounding box center [859, 76] width 1376 height 25
click at [306, 73] on div "Unit types Groups + Unit Type" at bounding box center [859, 76] width 1376 height 25
drag, startPoint x: 290, startPoint y: 82, endPoint x: 205, endPoint y: 82, distance: 85.0
click at [205, 82] on div "Unit types Groups + Unit Type" at bounding box center [859, 76] width 1376 height 25
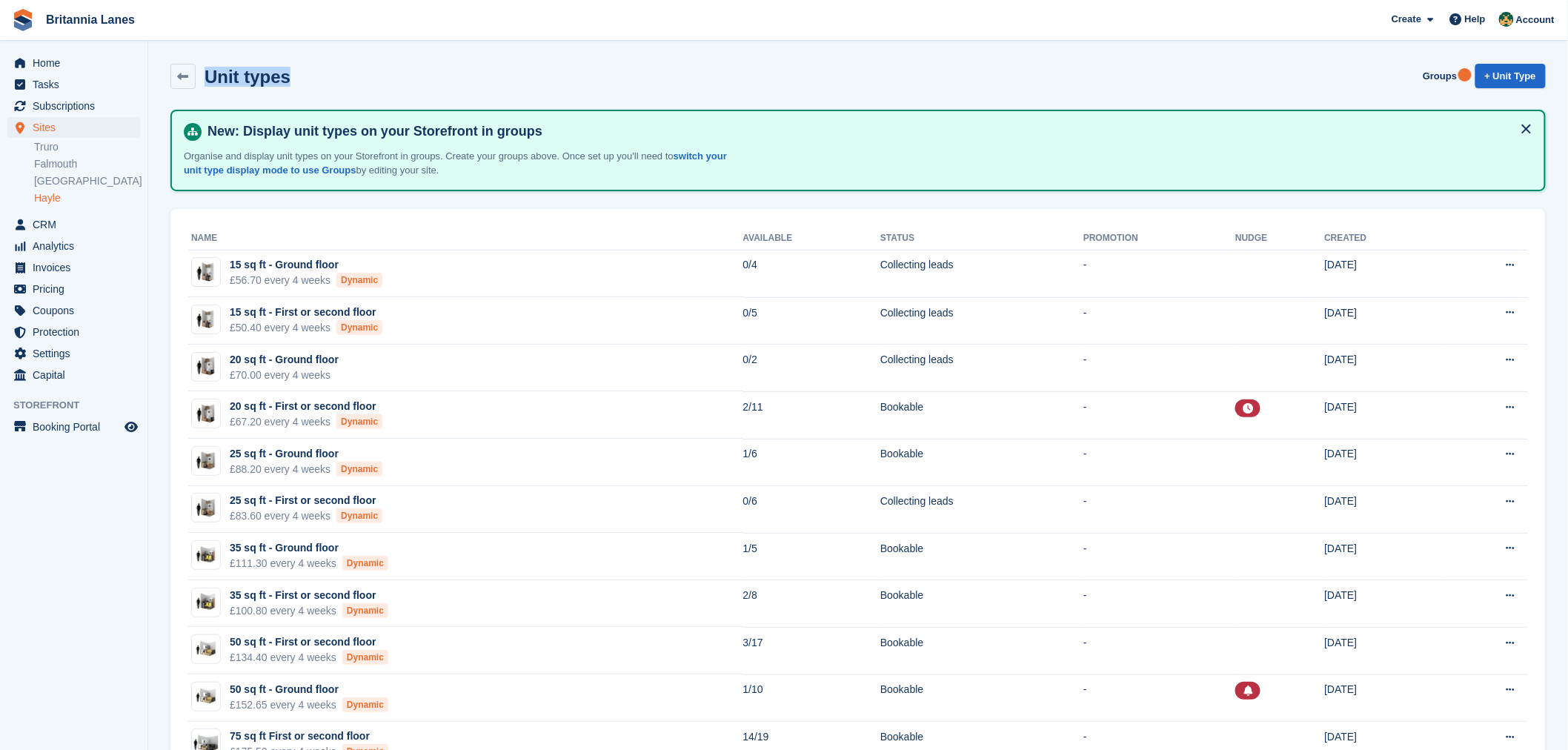
click at [296, 83] on div "Unit types Groups + Unit Type" at bounding box center [859, 76] width 1376 height 25
drag, startPoint x: 285, startPoint y: 78, endPoint x: 208, endPoint y: 73, distance: 77.2
click at [208, 73] on h2 "Unit types" at bounding box center [248, 76] width 86 height 20
click at [317, 72] on div "Unit types Groups + Unit Type" at bounding box center [859, 76] width 1376 height 25
drag, startPoint x: 283, startPoint y: 82, endPoint x: 203, endPoint y: 73, distance: 80.5
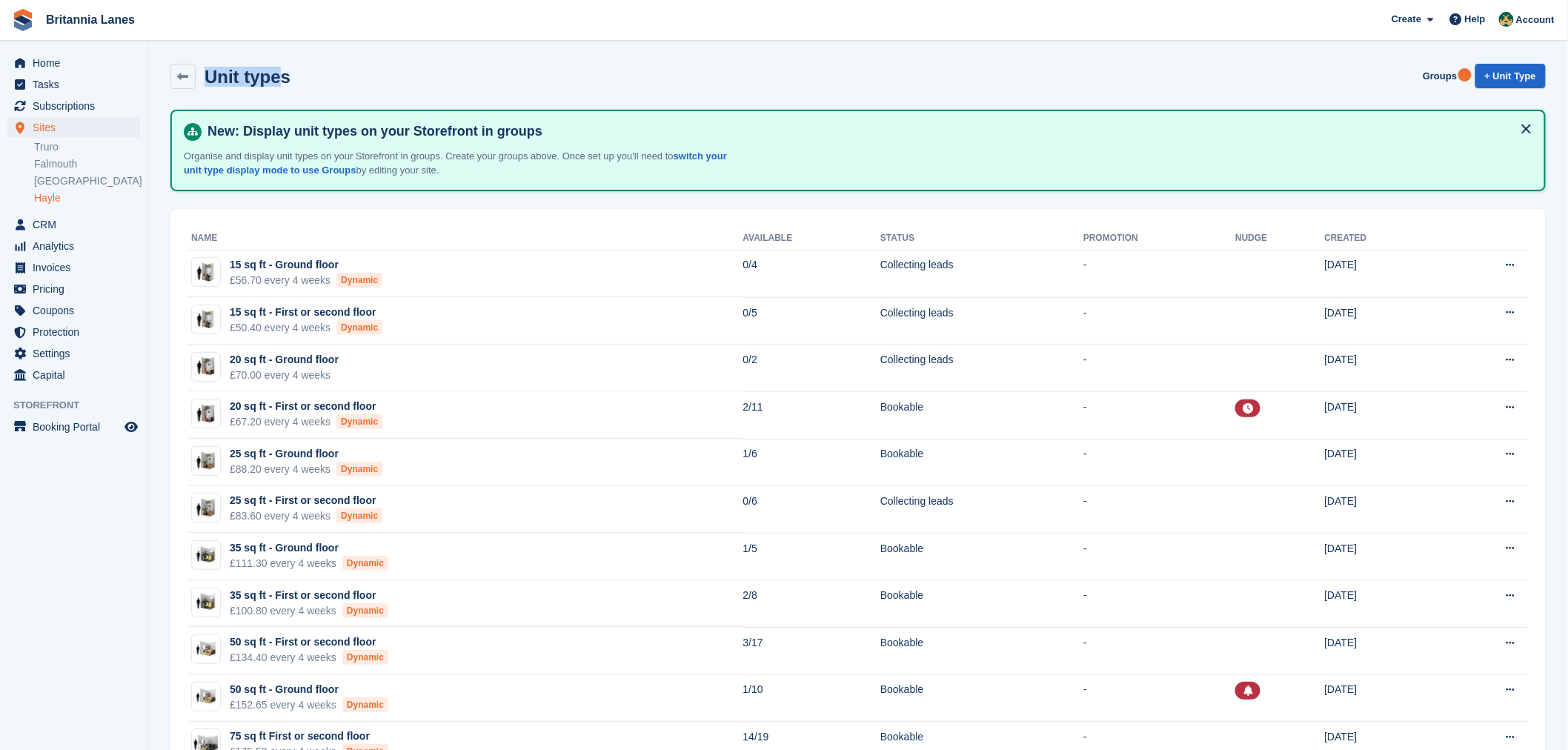
click at [203, 73] on div "Unit types" at bounding box center [243, 76] width 95 height 20
drag, startPoint x: 309, startPoint y: 87, endPoint x: 290, endPoint y: 86, distance: 19.0
click at [304, 88] on div "Unit types Groups + Unit Type" at bounding box center [859, 76] width 1376 height 25
drag, startPoint x: 287, startPoint y: 79, endPoint x: 204, endPoint y: 78, distance: 83.0
click at [204, 78] on div "Unit types Groups + Unit Type" at bounding box center [859, 76] width 1376 height 25
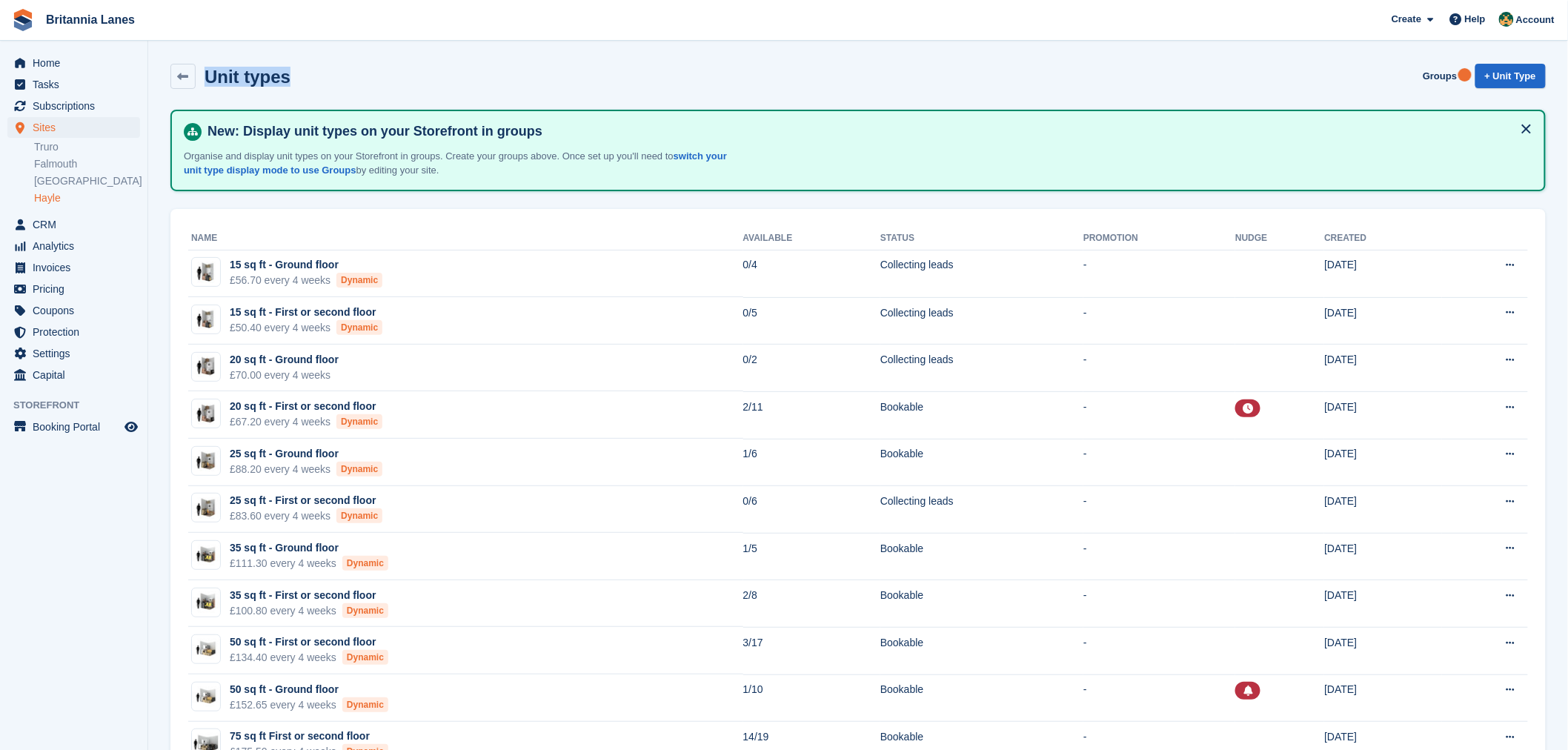
click at [308, 76] on div "Unit types Groups + Unit Type" at bounding box center [859, 76] width 1376 height 25
drag, startPoint x: 287, startPoint y: 82, endPoint x: 208, endPoint y: 76, distance: 79.2
click at [208, 76] on h2 "Unit types" at bounding box center [248, 76] width 86 height 20
click at [310, 85] on div "Unit types Groups + Unit Type" at bounding box center [859, 76] width 1376 height 25
drag, startPoint x: 291, startPoint y: 80, endPoint x: 204, endPoint y: 79, distance: 87.0
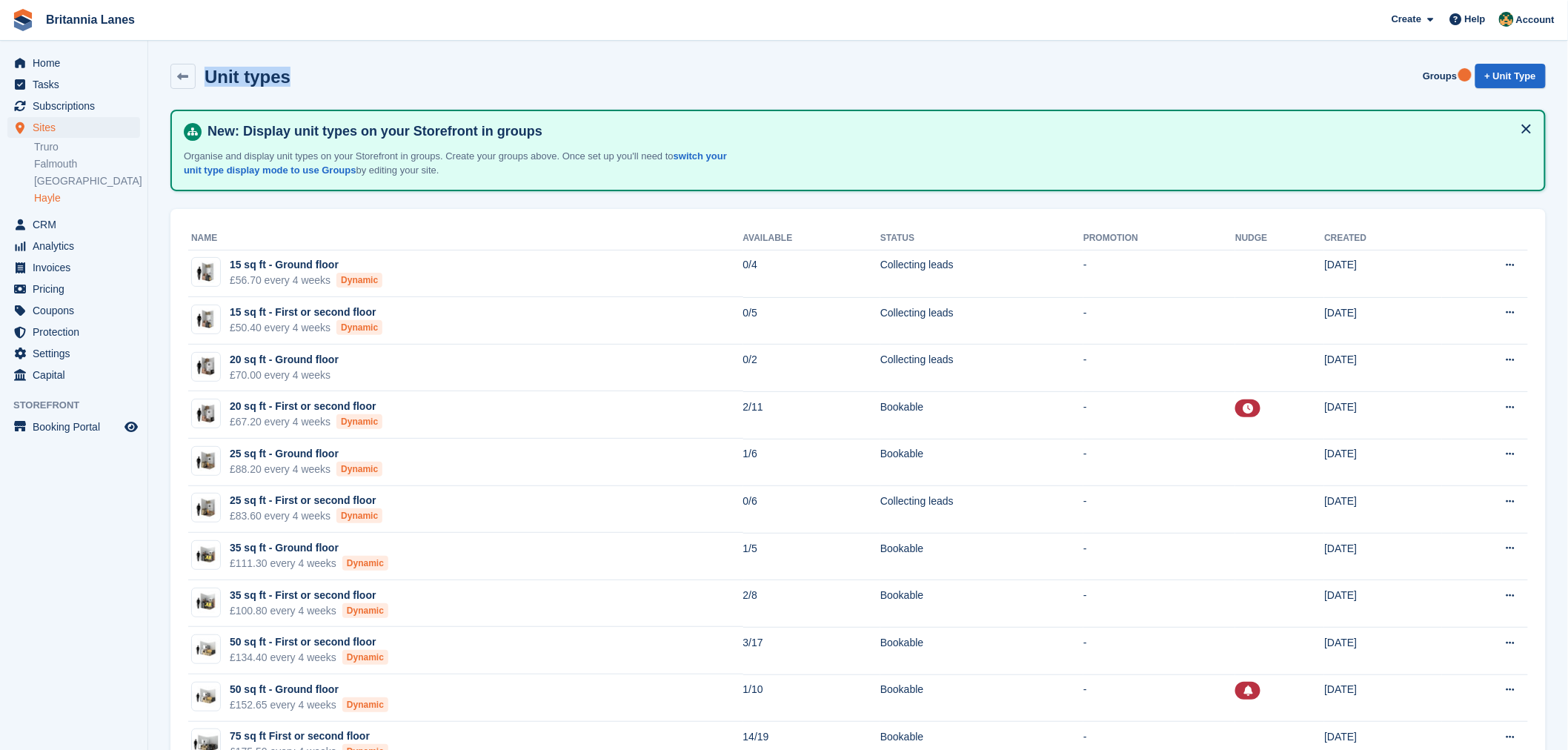
click at [204, 79] on div "Unit types Groups + Unit Type" at bounding box center [859, 76] width 1376 height 25
drag, startPoint x: 344, startPoint y: 83, endPoint x: 324, endPoint y: 84, distance: 20.0
click at [343, 83] on div "Unit types Groups + Unit Type" at bounding box center [859, 76] width 1376 height 25
click at [292, 80] on div "Unit types Groups + Unit Type" at bounding box center [859, 76] width 1376 height 25
drag, startPoint x: 280, startPoint y: 79, endPoint x: 210, endPoint y: 82, distance: 70.1
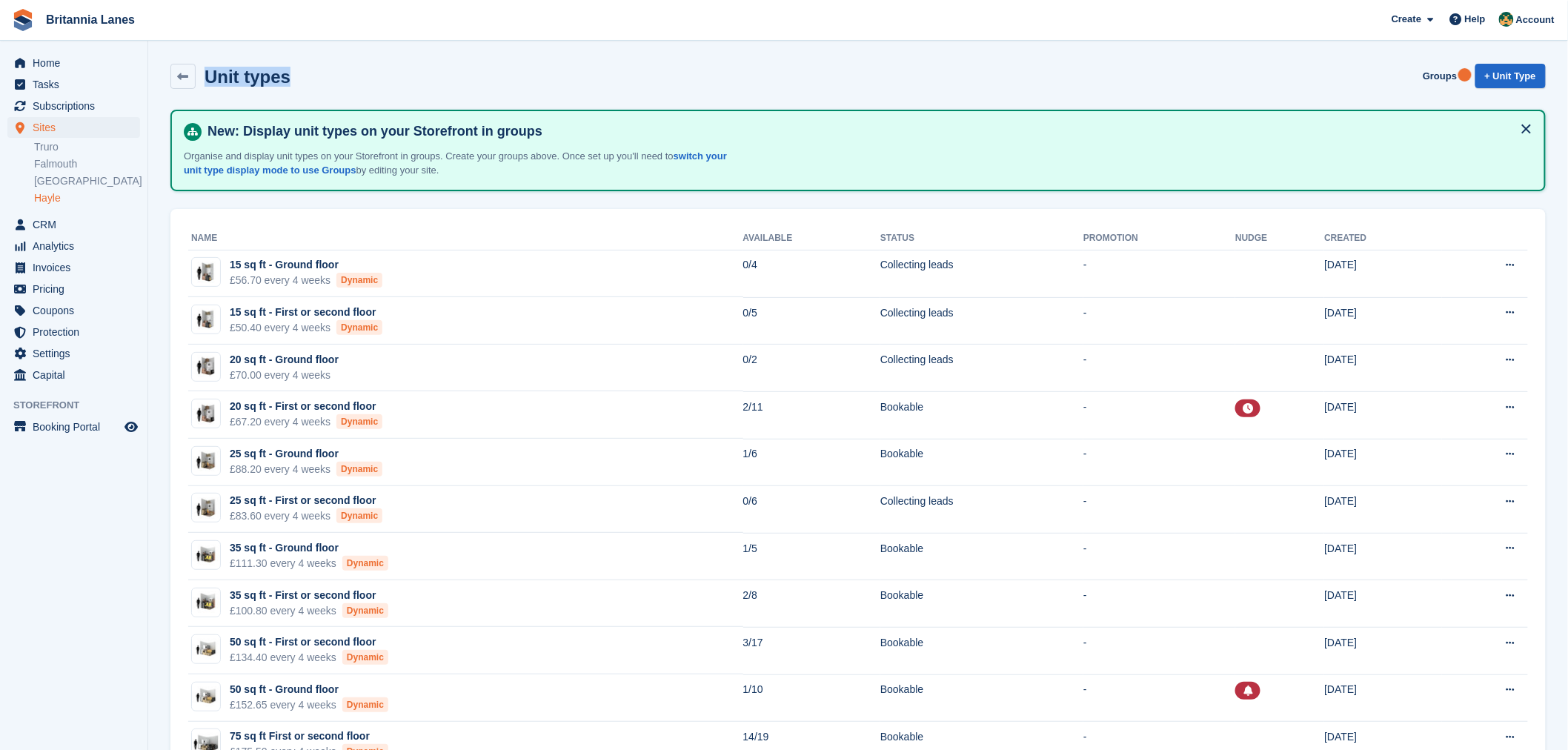
click at [210, 82] on div "Unit types Groups + Unit Type" at bounding box center [859, 76] width 1376 height 25
click at [297, 74] on div "Unit types Groups + Unit Type" at bounding box center [859, 76] width 1376 height 25
drag, startPoint x: 289, startPoint y: 77, endPoint x: 206, endPoint y: 79, distance: 83.0
click at [206, 79] on div "Unit types Groups + Unit Type" at bounding box center [859, 76] width 1376 height 25
click at [287, 73] on div "Unit types Groups + Unit Type" at bounding box center [859, 76] width 1376 height 25
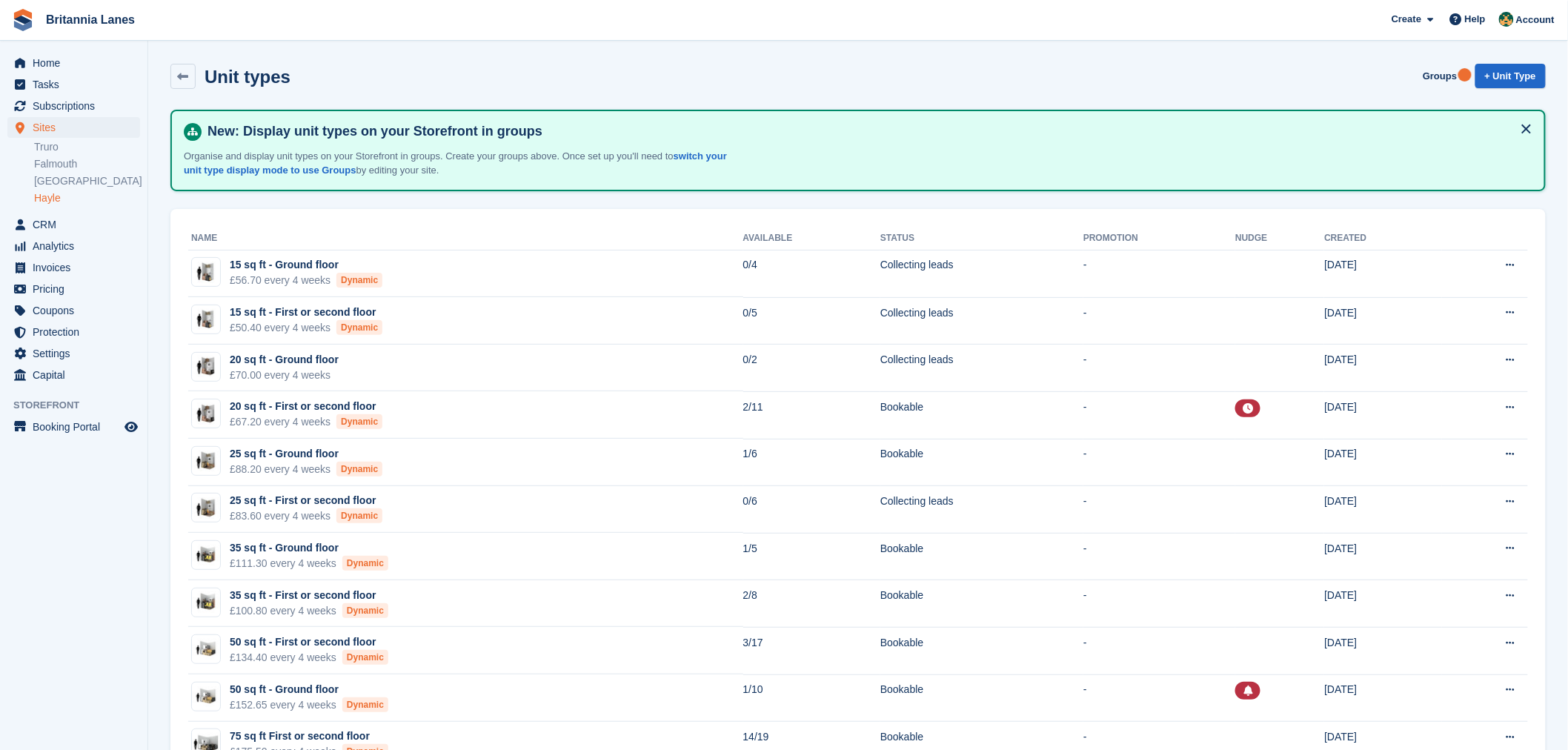
click at [284, 79] on h2 "Unit types" at bounding box center [248, 76] width 86 height 20
drag, startPoint x: 287, startPoint y: 78, endPoint x: 210, endPoint y: 86, distance: 77.4
click at [210, 86] on div "Unit types Groups + Unit Type" at bounding box center [859, 76] width 1376 height 25
click at [341, 70] on div "Unit types Groups + Unit Type" at bounding box center [859, 76] width 1376 height 25
click at [76, 63] on span "Home" at bounding box center [76, 62] width 89 height 20
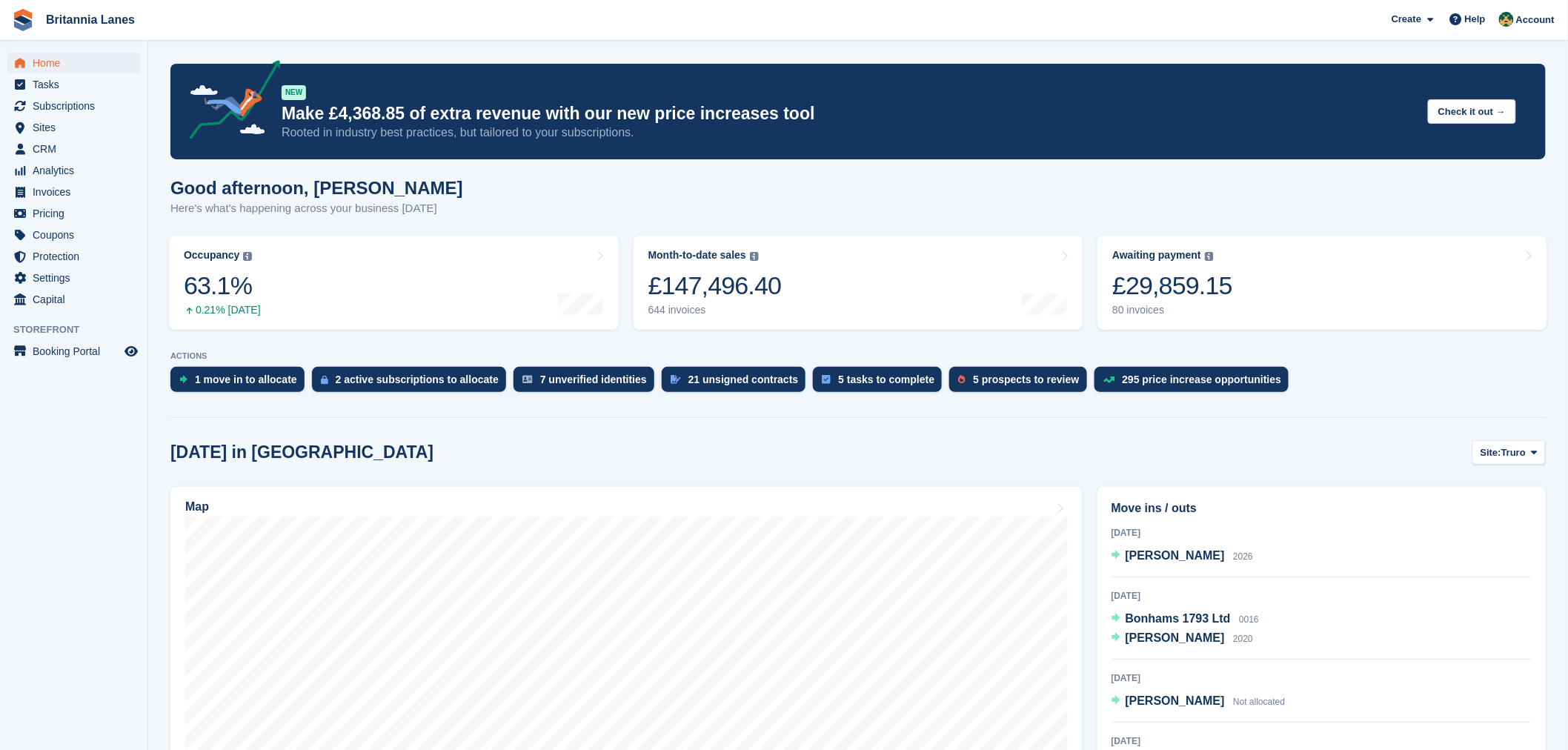
click at [557, 201] on div "Good afternoon, Nathan Here's what's happening across your business today" at bounding box center [859, 206] width 1376 height 57
click at [62, 131] on span "Sites" at bounding box center [76, 127] width 89 height 20
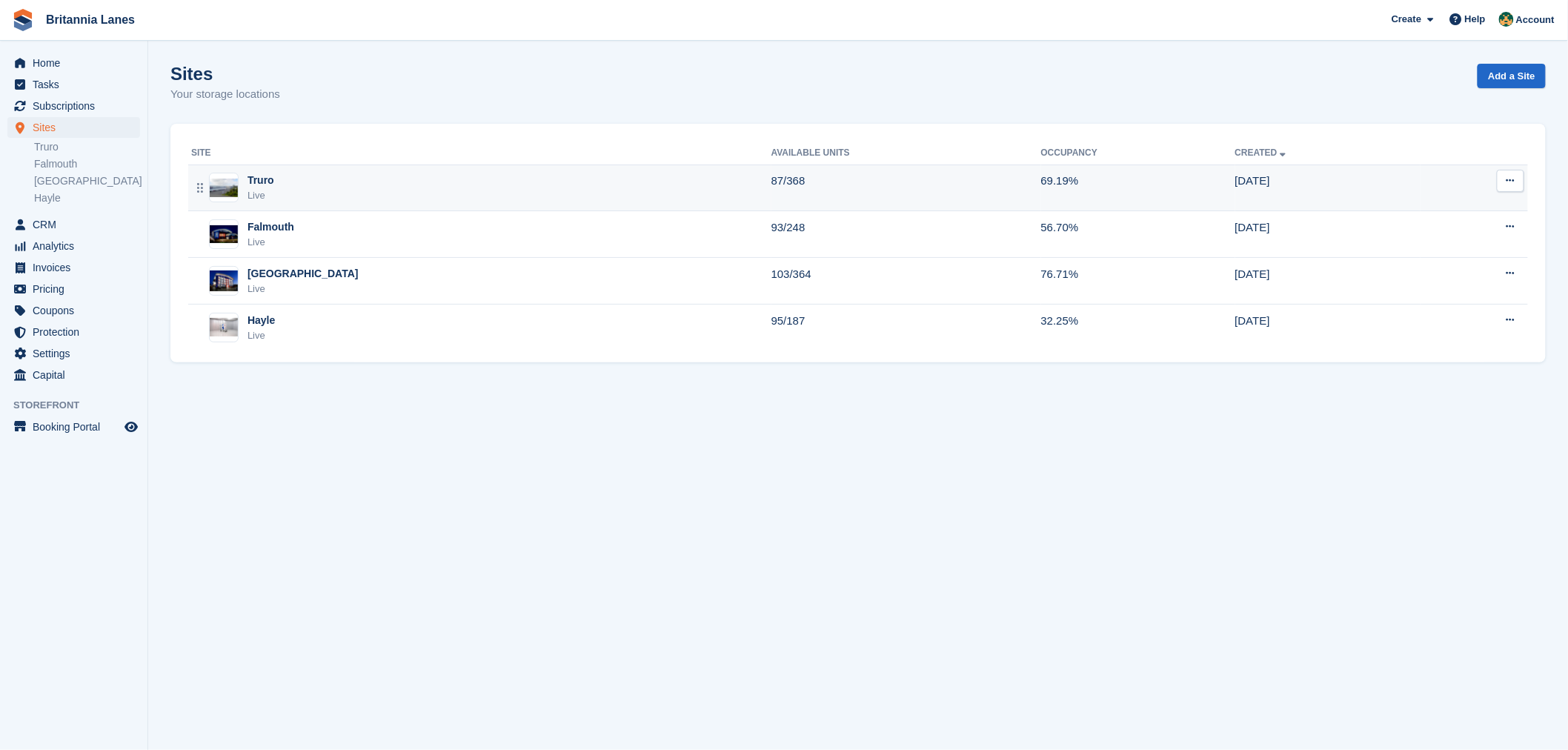
click at [302, 189] on div "Truro Live" at bounding box center [480, 187] width 580 height 30
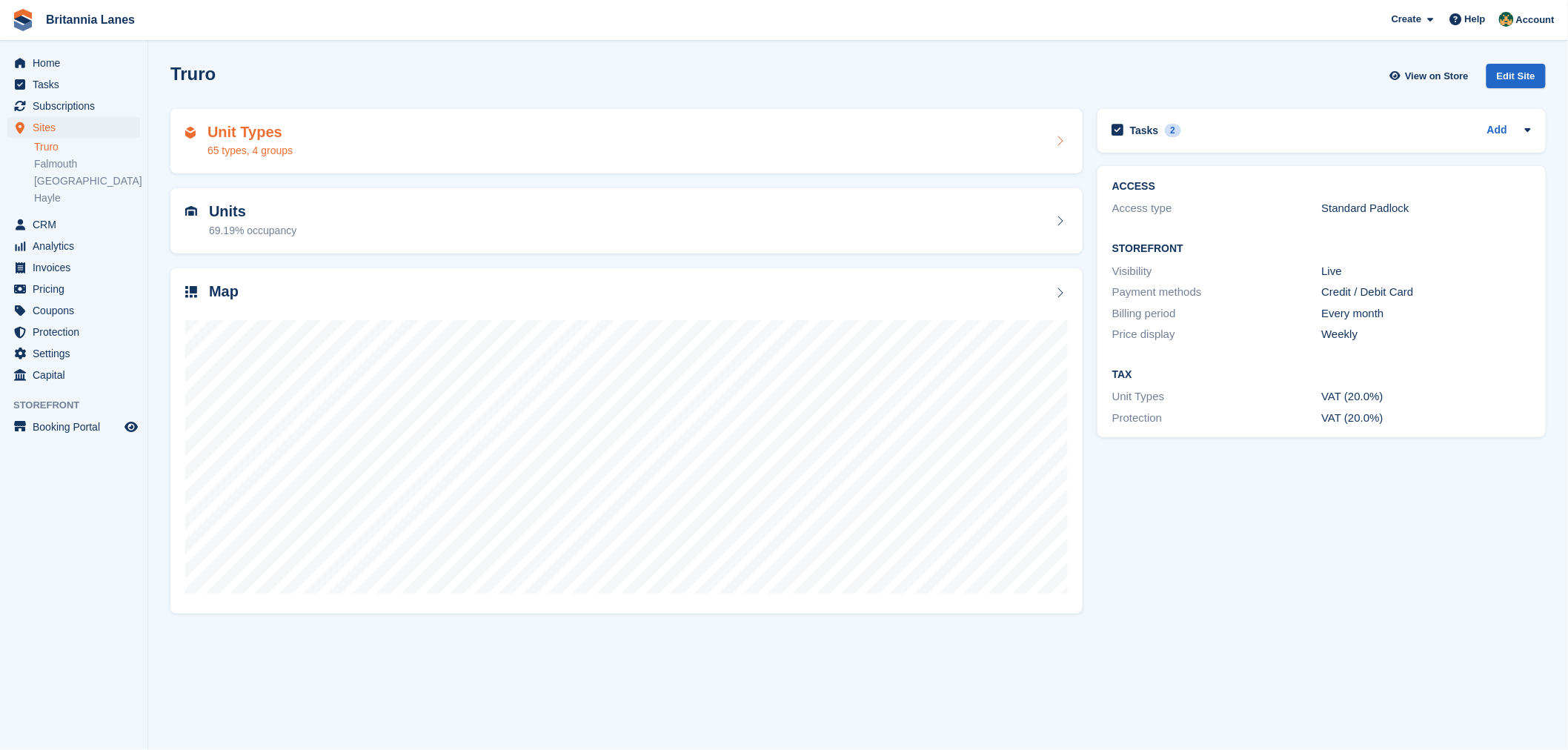
click at [305, 147] on div "Unit Types 65 types, 4 groups" at bounding box center [627, 141] width 883 height 36
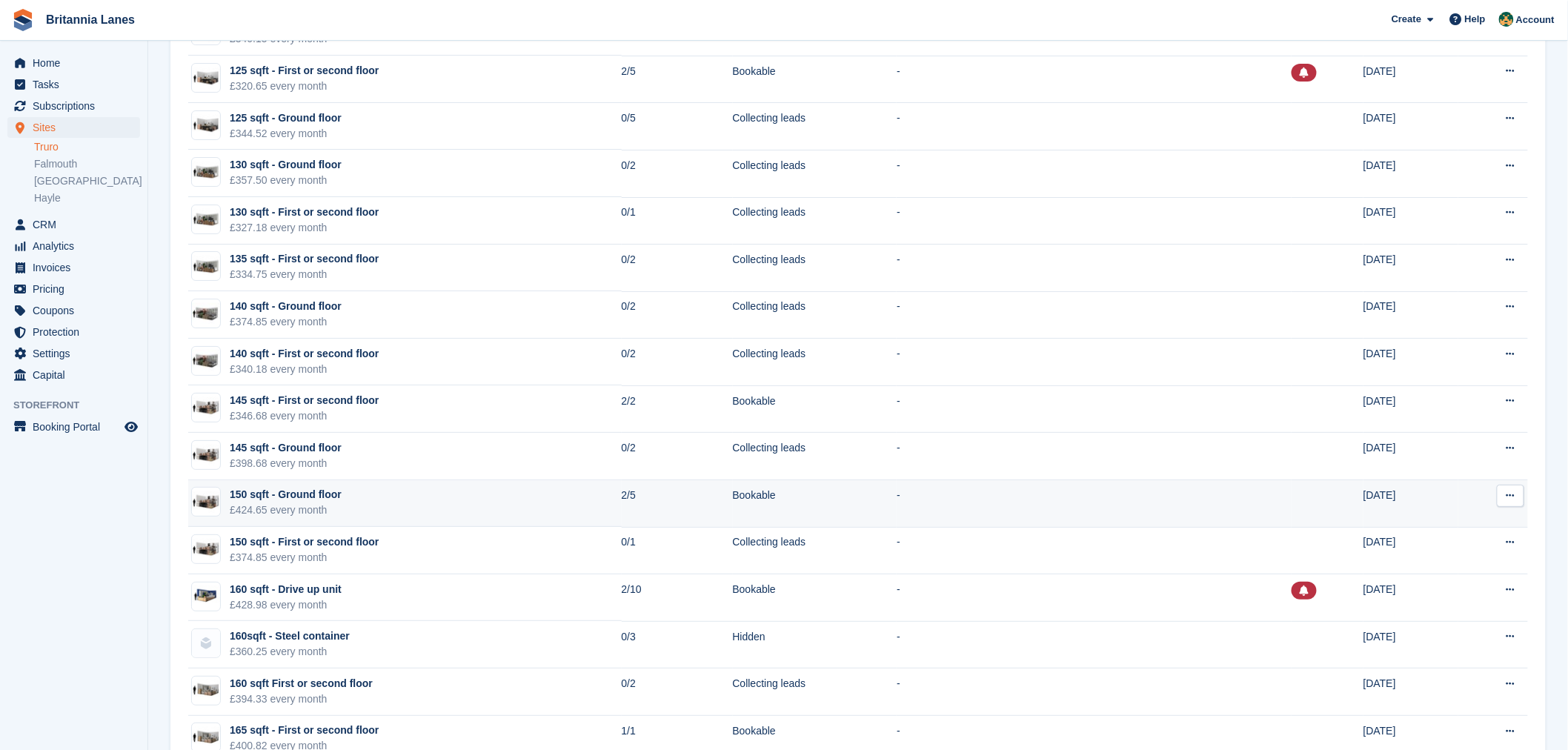
scroll to position [2249, 0]
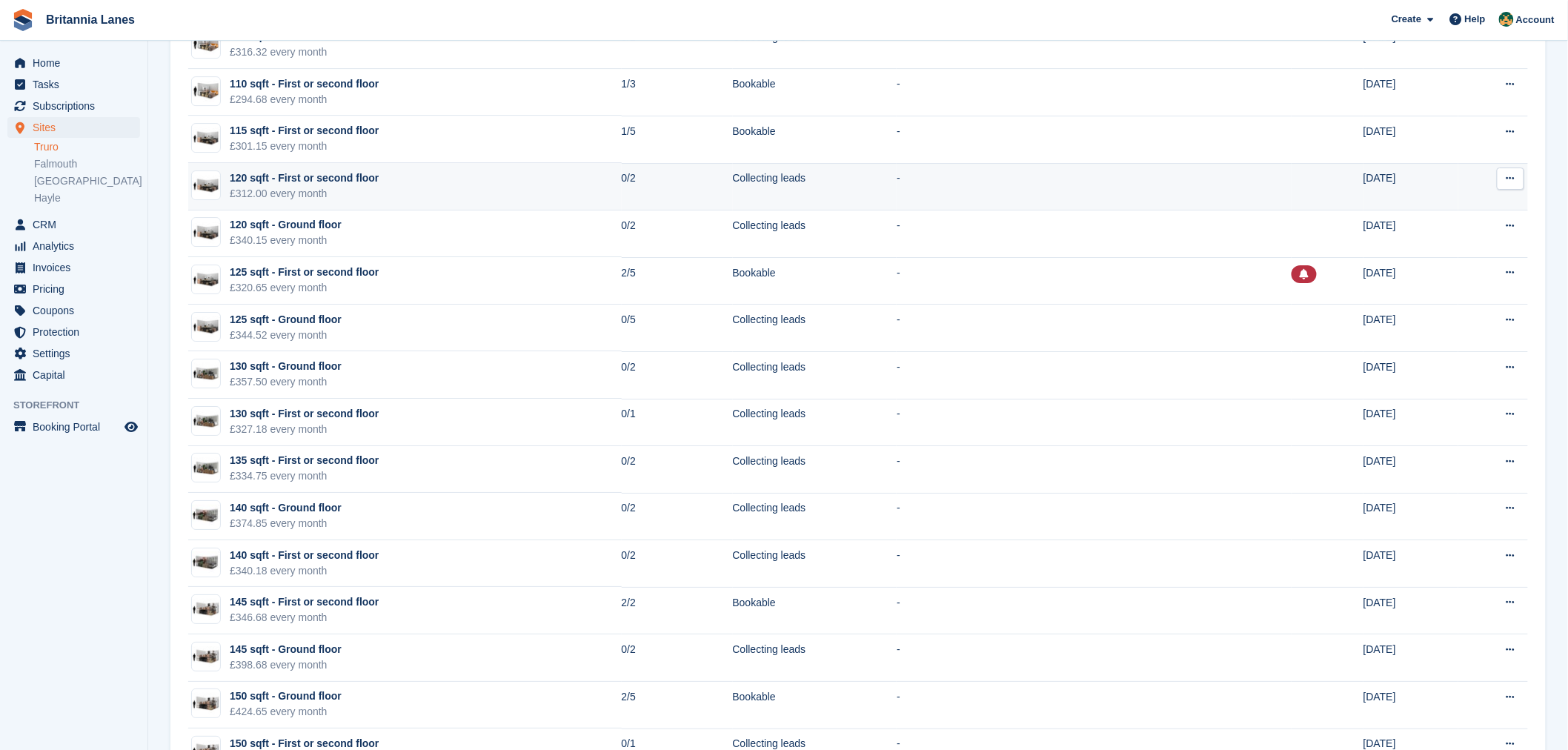
scroll to position [1981, 0]
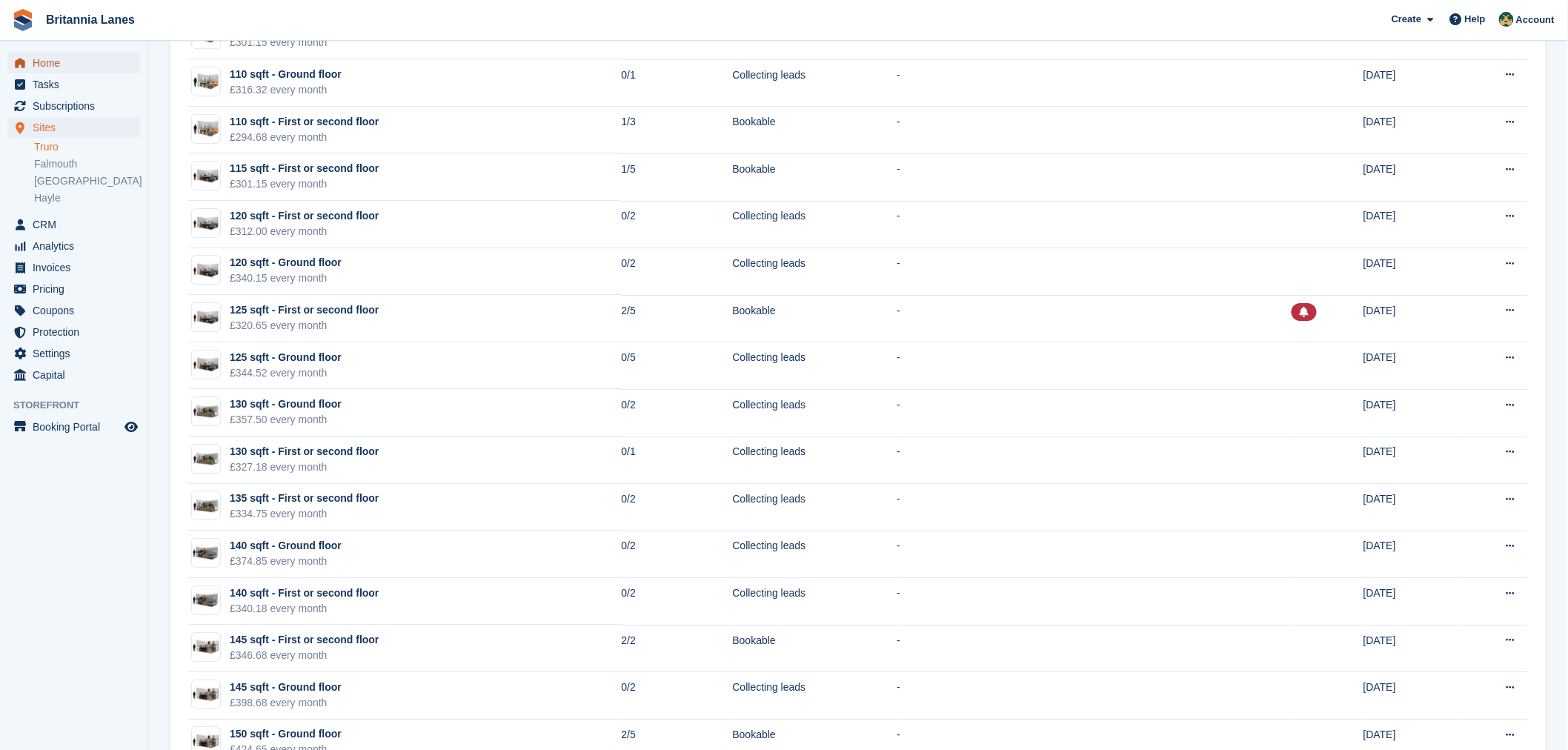
click at [41, 67] on span "Home" at bounding box center [76, 62] width 89 height 20
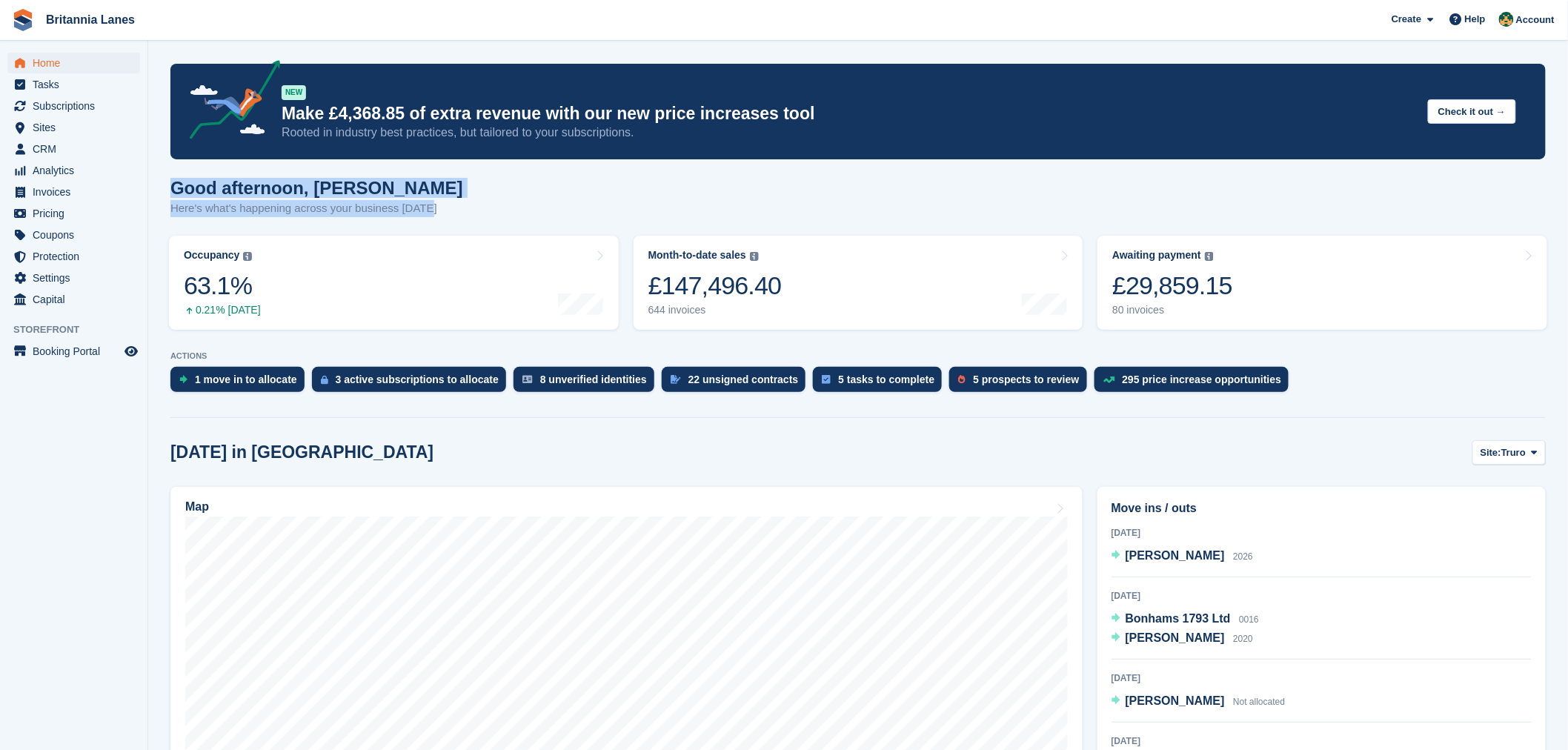
drag, startPoint x: 426, startPoint y: 208, endPoint x: 211, endPoint y: 186, distance: 216.1
click at [399, 196] on h1 "Good afternoon, [PERSON_NAME]" at bounding box center [317, 188] width 292 height 20
drag, startPoint x: 431, startPoint y: 212, endPoint x: 172, endPoint y: 190, distance: 259.9
click at [172, 190] on div "Good afternoon, [PERSON_NAME] Here's what's happening across your business [DAT…" at bounding box center [859, 206] width 1376 height 57
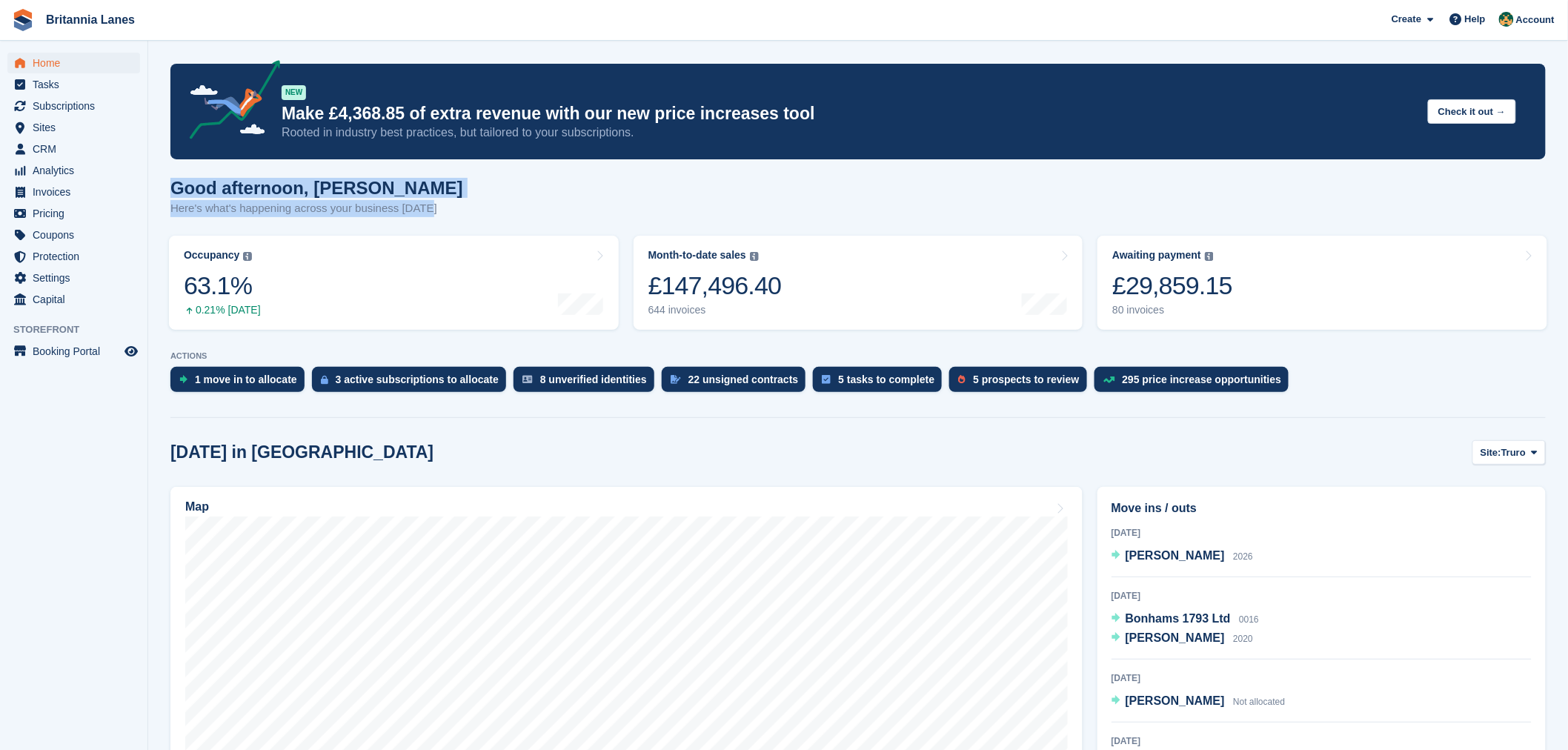
drag, startPoint x: 428, startPoint y: 210, endPoint x: 168, endPoint y: 190, distance: 260.8
click at [395, 178] on h1 "Good afternoon, Nathan" at bounding box center [317, 188] width 292 height 20
drag, startPoint x: 425, startPoint y: 207, endPoint x: 175, endPoint y: 187, distance: 250.8
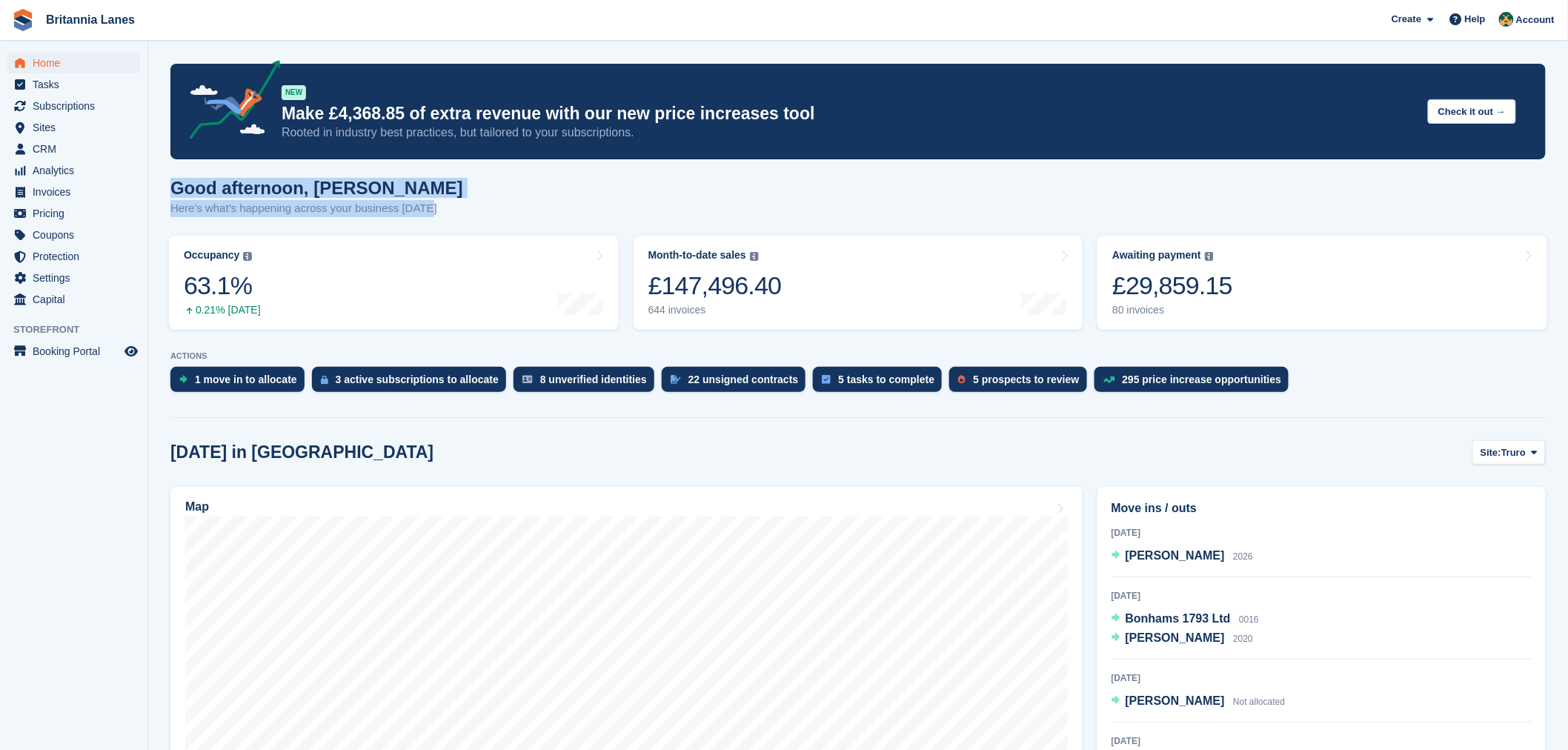
click at [175, 187] on div "Good afternoon, Nathan Here's what's happening across your business today" at bounding box center [317, 198] width 292 height 39
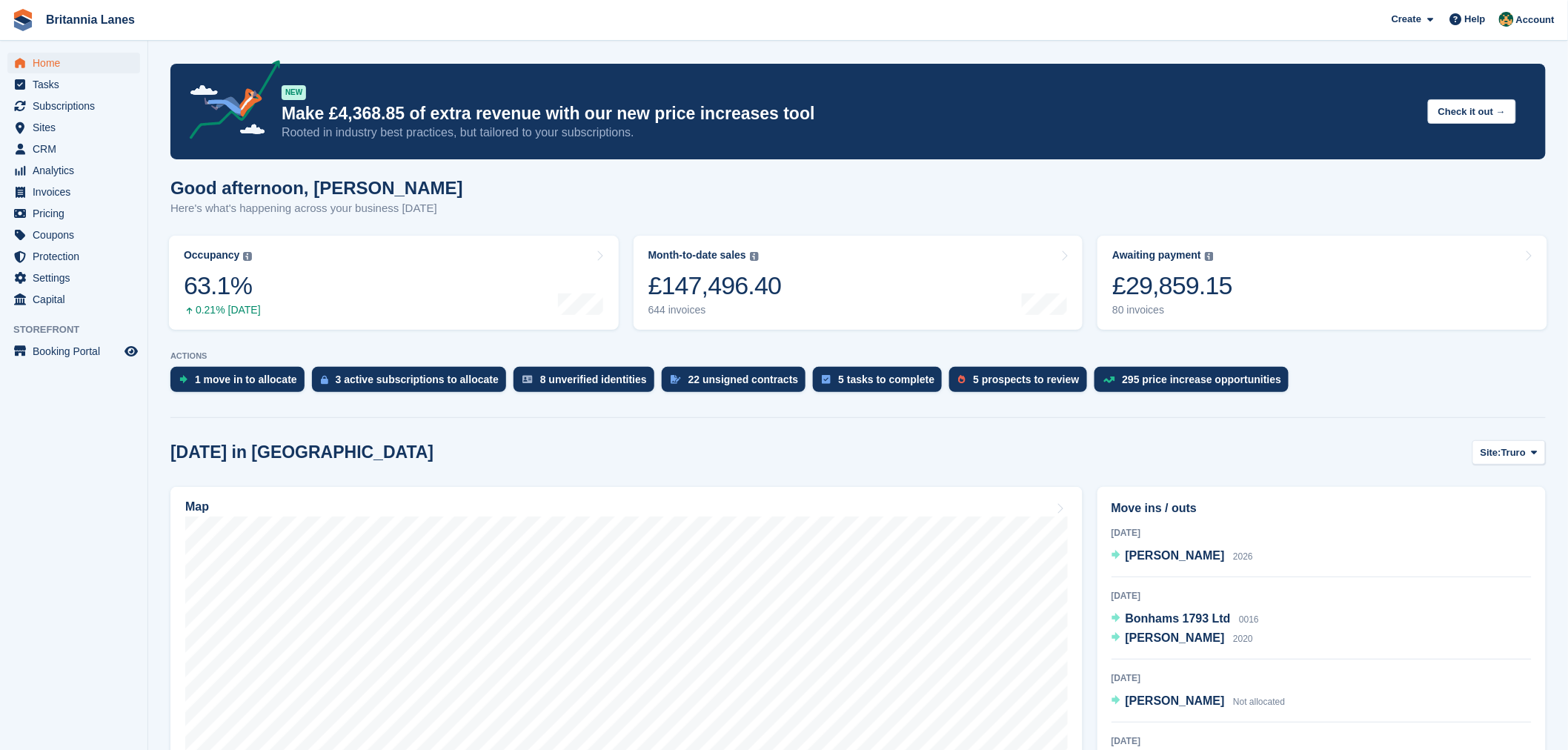
click at [402, 183] on h1 "Good afternoon, Nathan" at bounding box center [317, 188] width 292 height 20
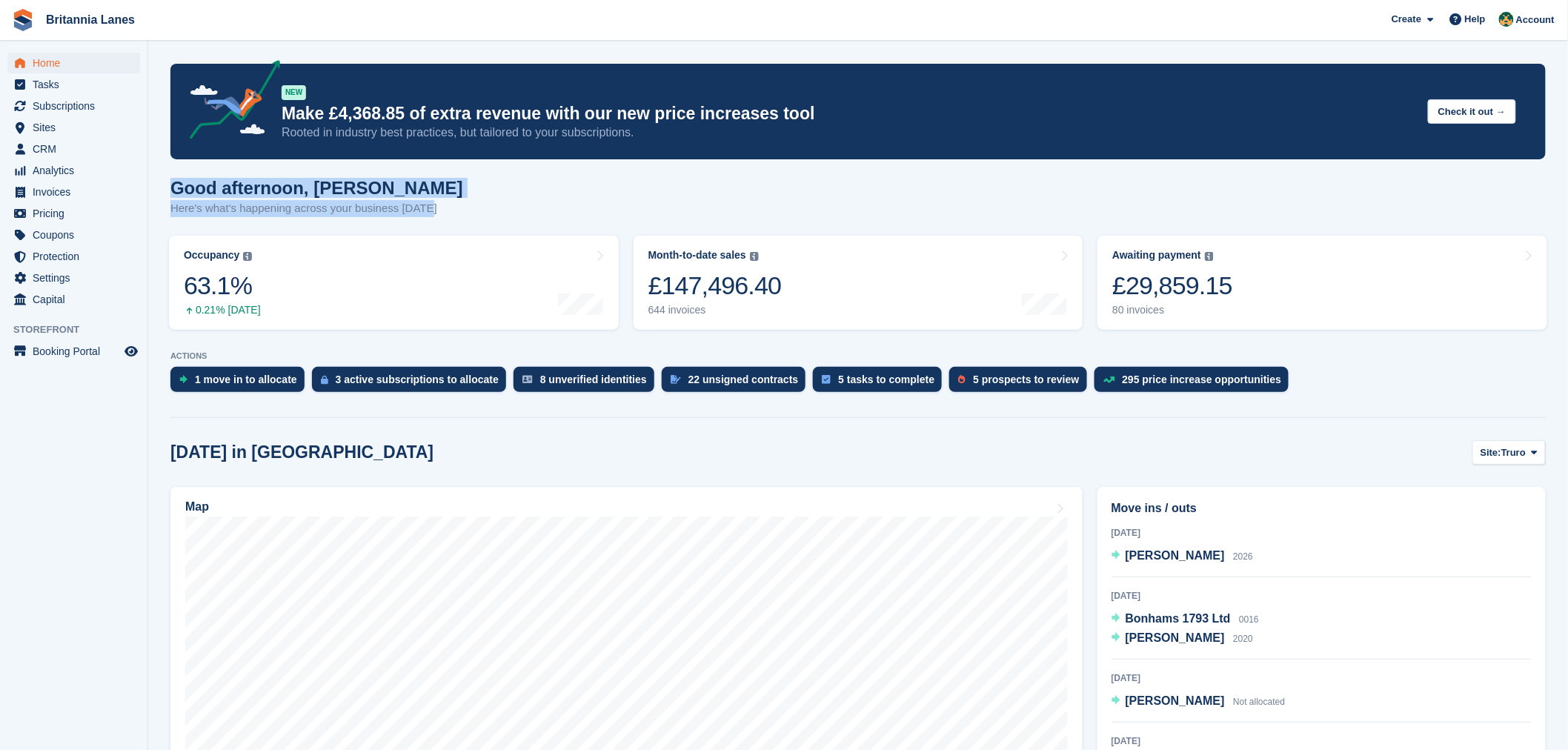
drag, startPoint x: 423, startPoint y: 210, endPoint x: 162, endPoint y: 190, distance: 261.8
click at [383, 190] on h1 "Good afternoon, Nathan" at bounding box center [317, 188] width 292 height 20
drag, startPoint x: 419, startPoint y: 212, endPoint x: 174, endPoint y: 186, distance: 246.4
click at [174, 186] on div "Good afternoon, Nathan Here's what's happening across your business today" at bounding box center [859, 206] width 1376 height 57
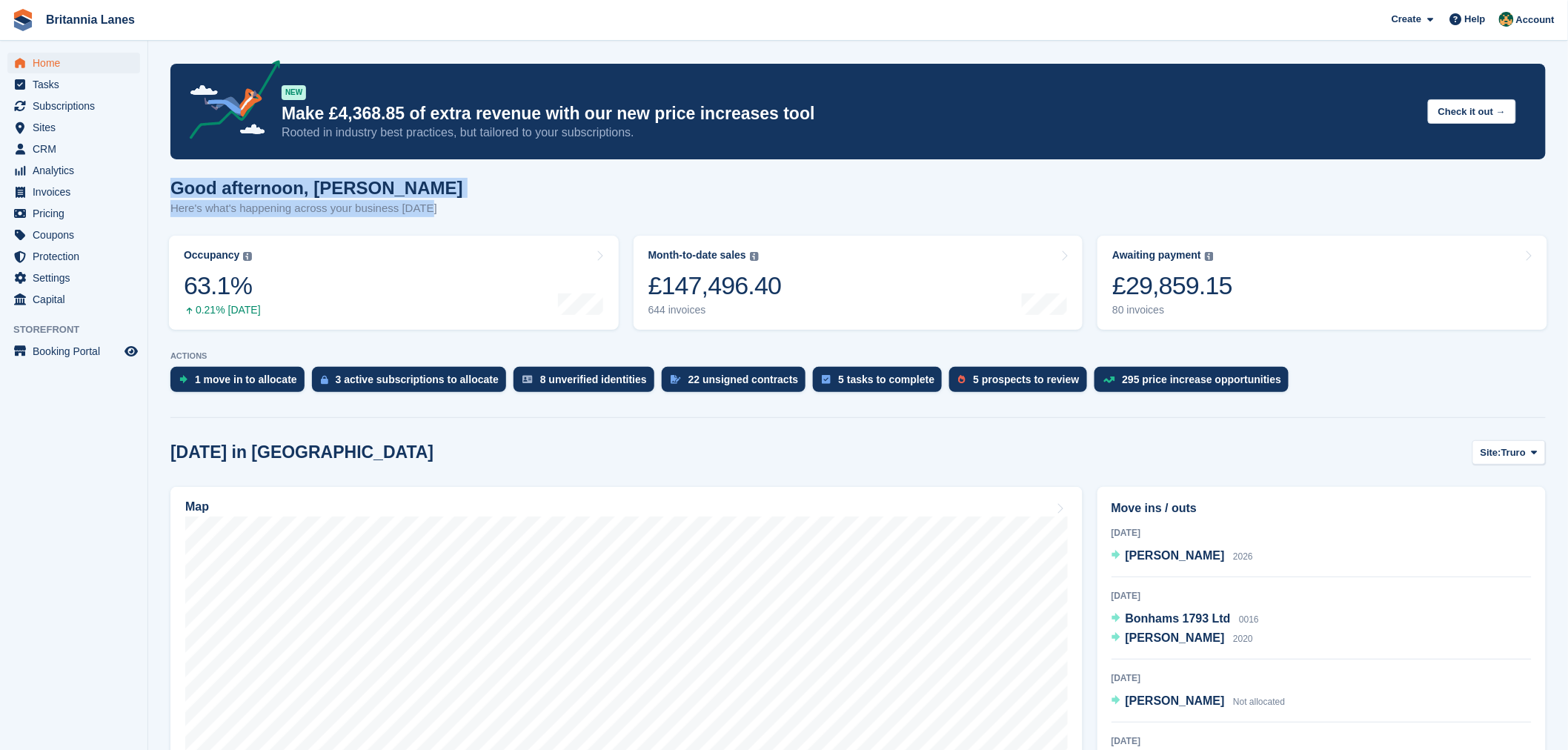
click at [397, 189] on h1 "Good afternoon, Nathan" at bounding box center [317, 188] width 292 height 20
drag, startPoint x: 423, startPoint y: 220, endPoint x: 171, endPoint y: 195, distance: 253.2
click at [171, 195] on div "Good afternoon, Nathan Here's what's happening across your business today" at bounding box center [859, 206] width 1376 height 57
click at [402, 181] on h1 "Good afternoon, Nathan" at bounding box center [317, 188] width 292 height 20
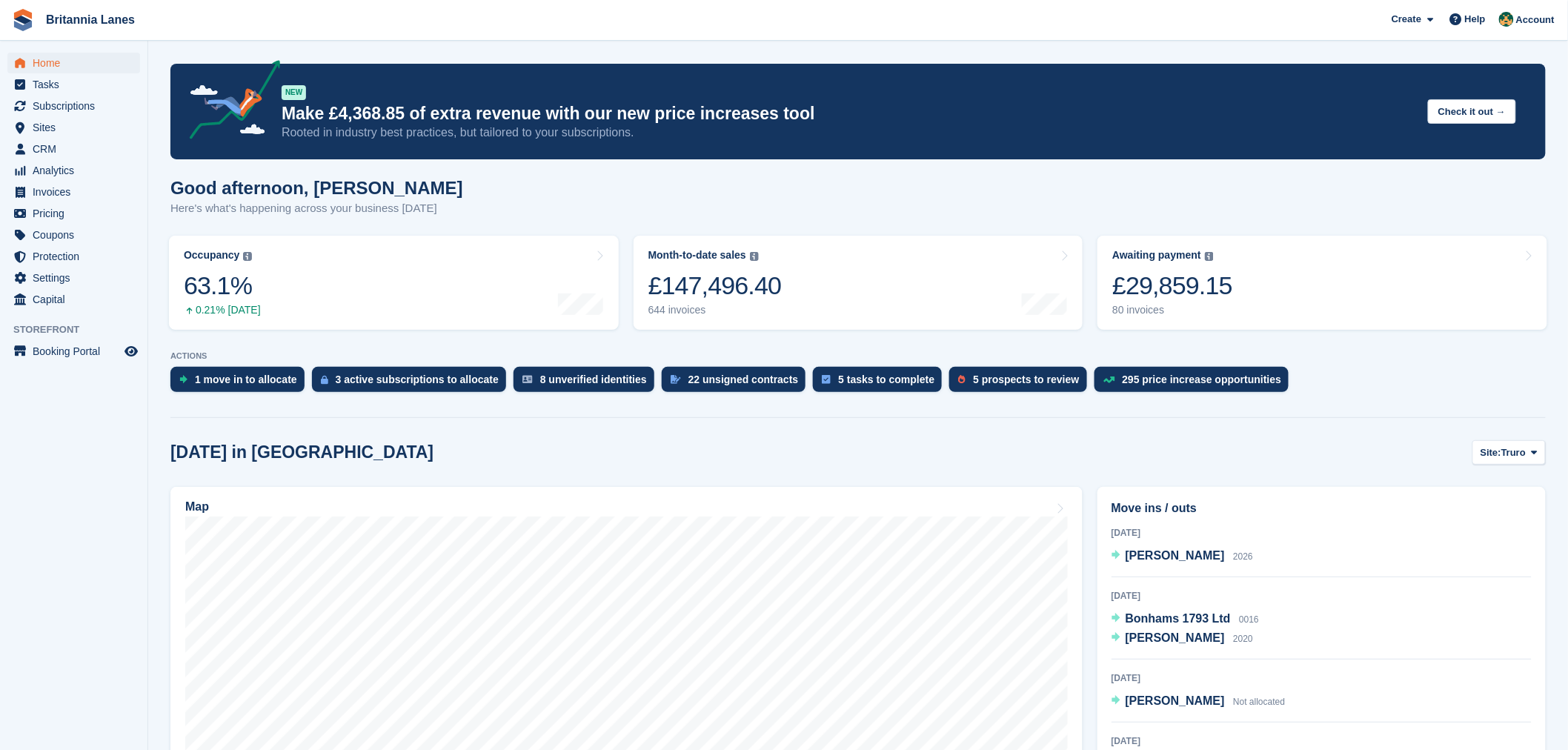
click at [691, 212] on div "Good afternoon, Nathan Here's what's happening across your business today" at bounding box center [859, 206] width 1376 height 57
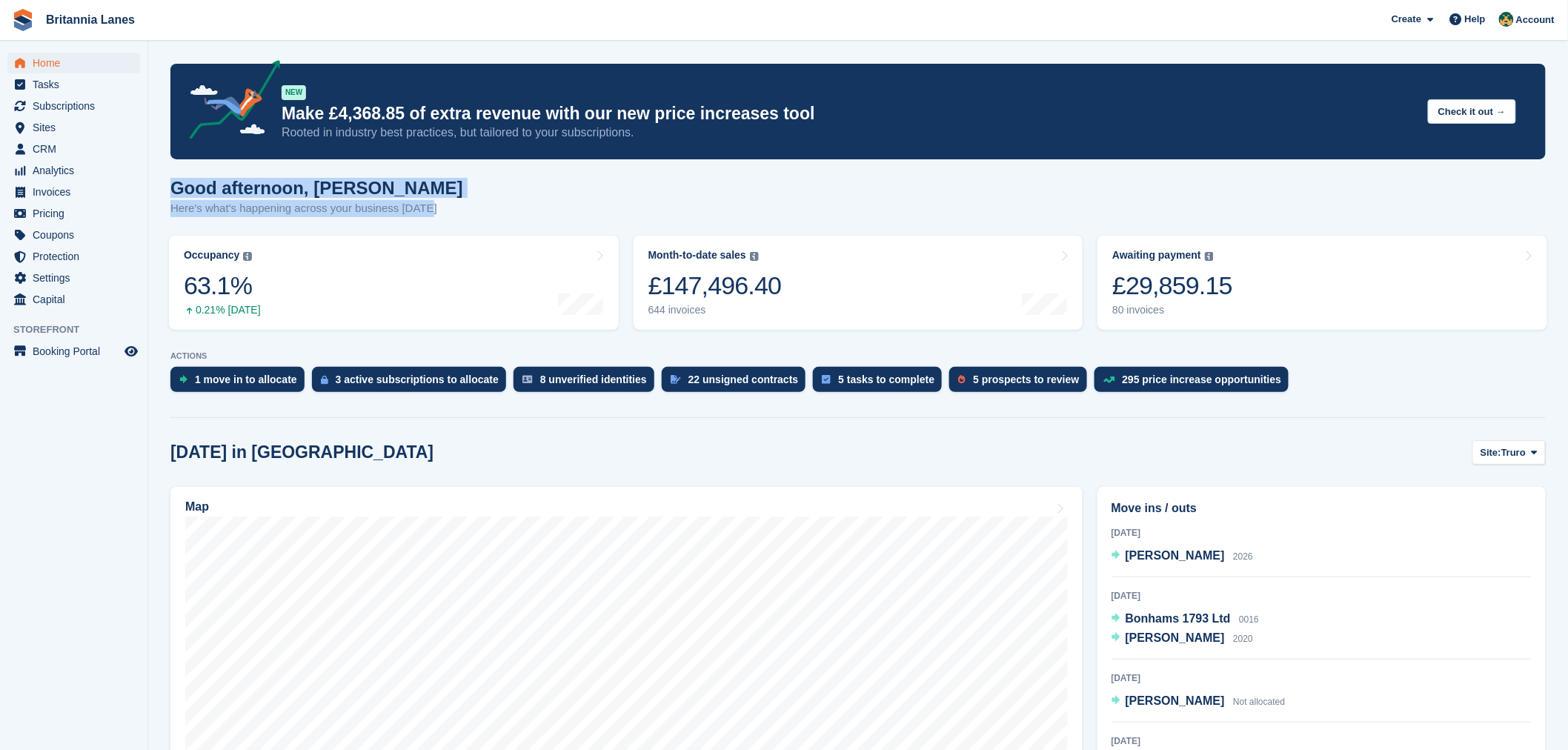
drag, startPoint x: 433, startPoint y: 212, endPoint x: 149, endPoint y: 191, distance: 284.8
drag, startPoint x: 435, startPoint y: 206, endPoint x: 159, endPoint y: 172, distance: 278.1
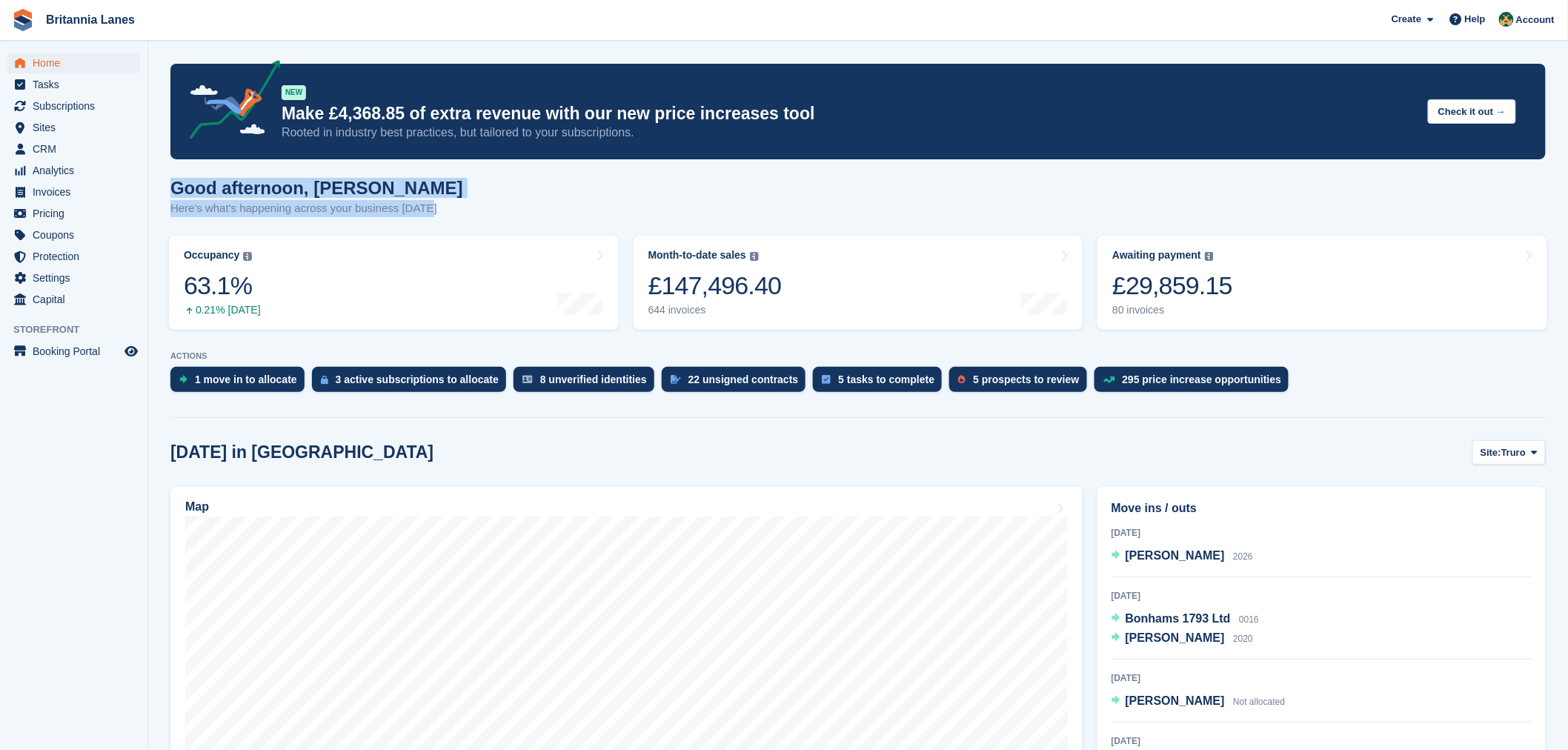
drag, startPoint x: 434, startPoint y: 212, endPoint x: 169, endPoint y: 174, distance: 267.7
click at [409, 189] on h1 "Good afternoon, Nathan" at bounding box center [317, 188] width 292 height 20
drag, startPoint x: 430, startPoint y: 210, endPoint x: 167, endPoint y: 190, distance: 263.8
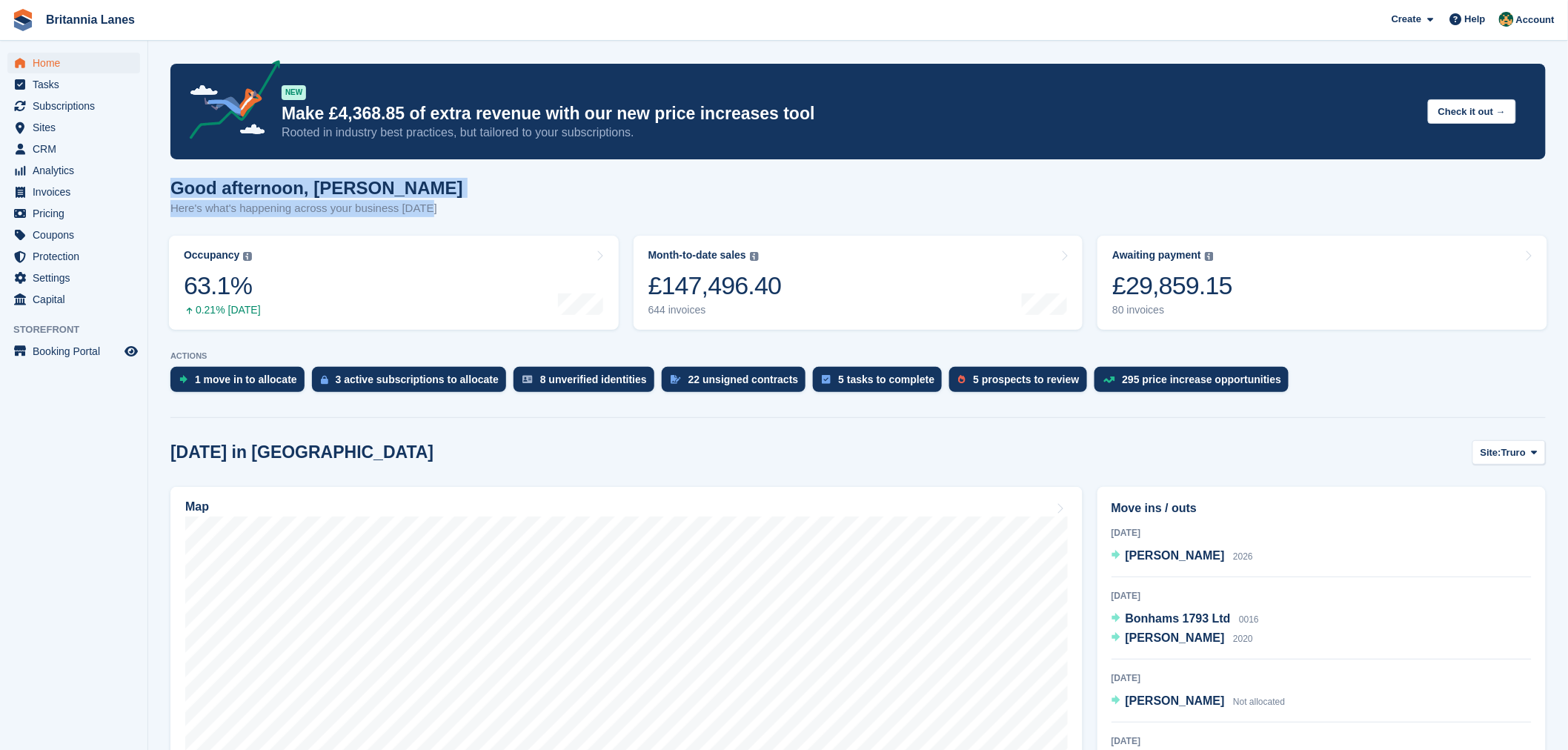
click at [392, 180] on h1 "Good afternoon, Nathan" at bounding box center [317, 188] width 292 height 20
drag, startPoint x: 436, startPoint y: 215, endPoint x: 162, endPoint y: 196, distance: 274.7
click at [379, 180] on h1 "Good afternoon, Nathan" at bounding box center [317, 188] width 292 height 20
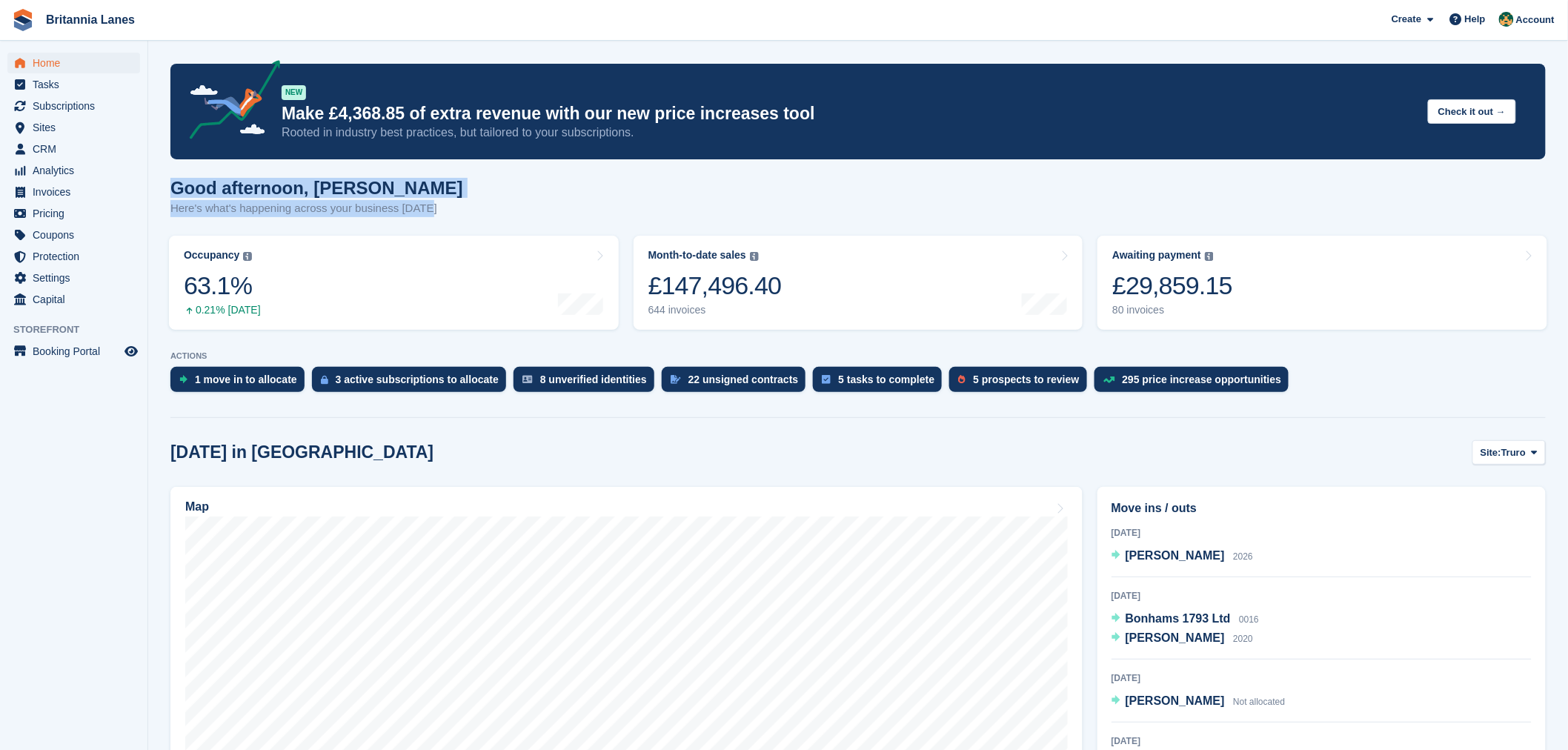
drag, startPoint x: 426, startPoint y: 207, endPoint x: 174, endPoint y: 184, distance: 253.0
click at [174, 184] on div "Good afternoon, Nathan Here's what's happening across your business today" at bounding box center [859, 206] width 1376 height 57
drag, startPoint x: 429, startPoint y: 213, endPoint x: 156, endPoint y: 197, distance: 273.5
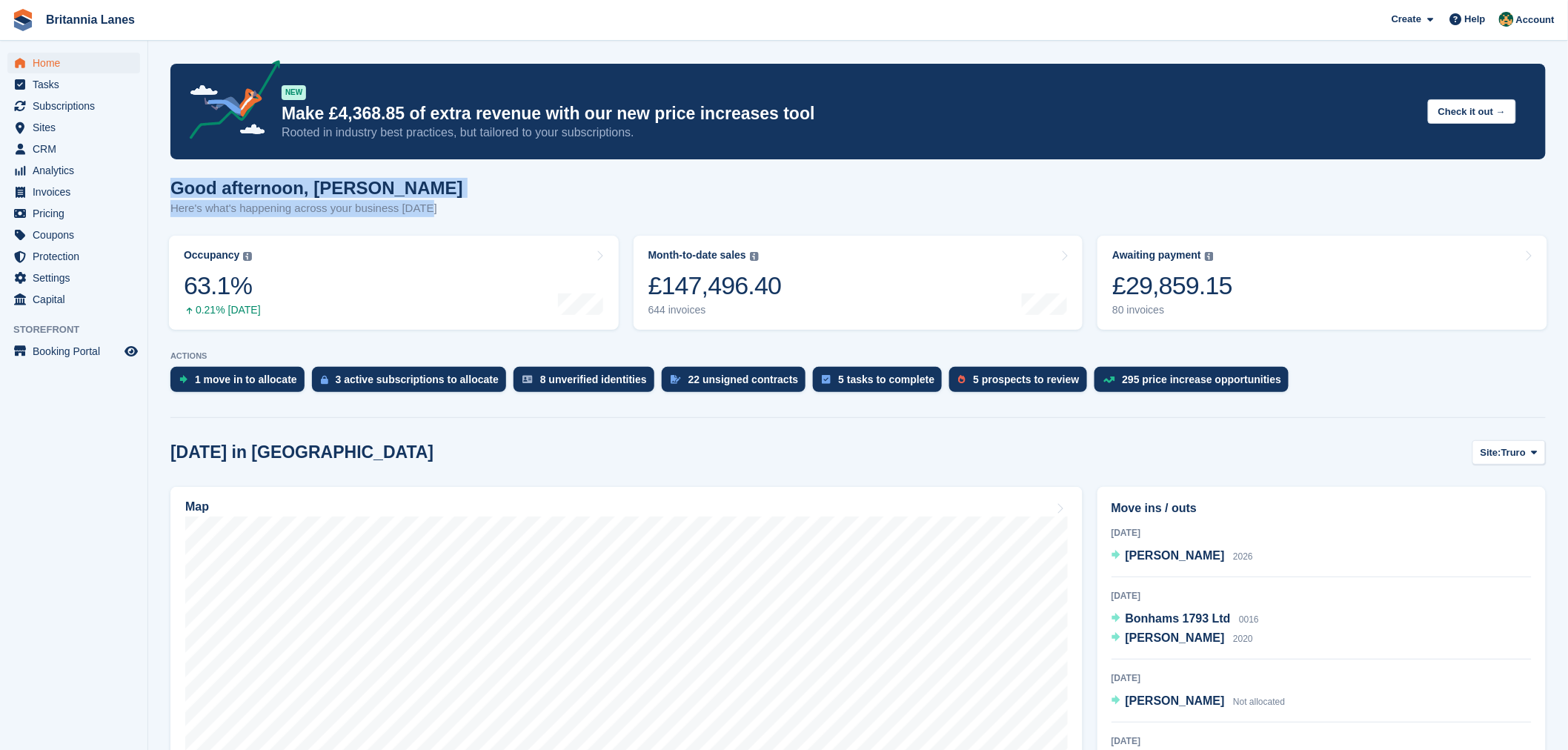
click at [389, 180] on h1 "Good afternoon, Nathan" at bounding box center [317, 188] width 292 height 20
